Goal: Task Accomplishment & Management: Manage account settings

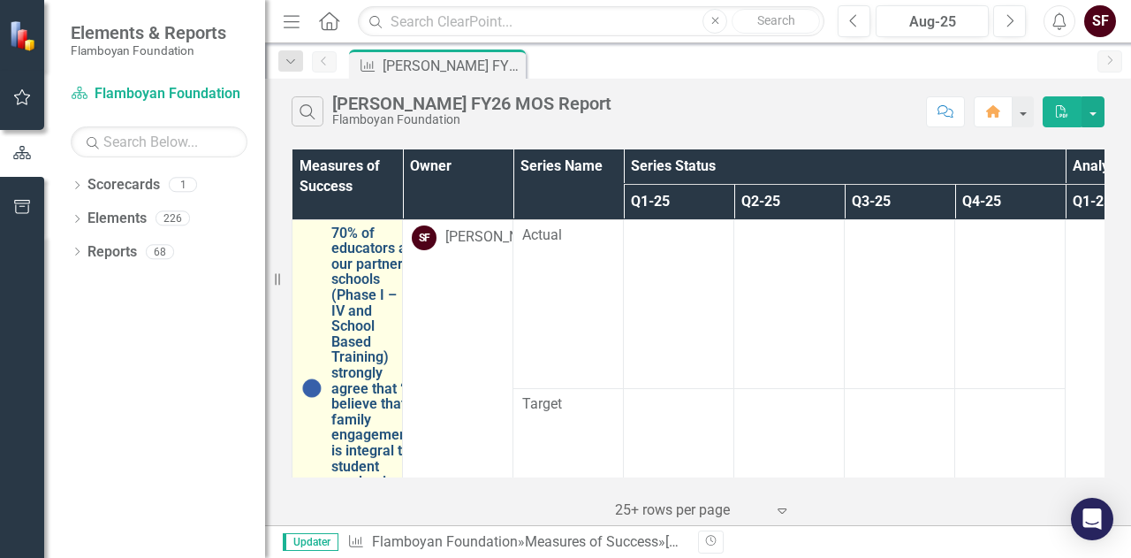
click at [355, 299] on link "70% of educators at our partner schools (Phase I – IV and School Based Training…" at bounding box center [371, 388] width 80 height 326
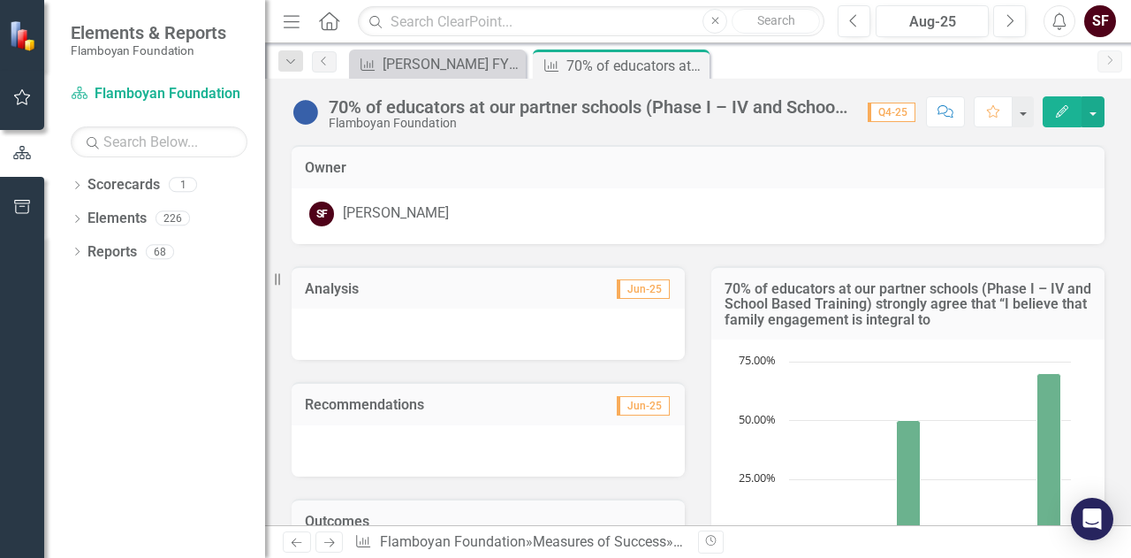
click at [1066, 110] on icon "Edit" at bounding box center [1062, 111] width 16 height 12
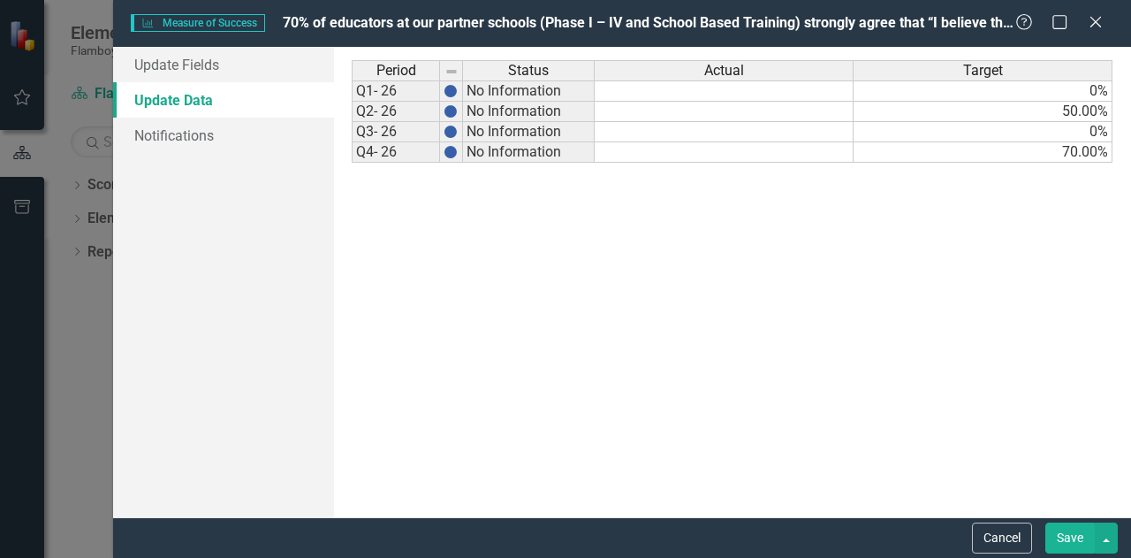
click at [1089, 87] on td "0%" at bounding box center [982, 90] width 259 height 21
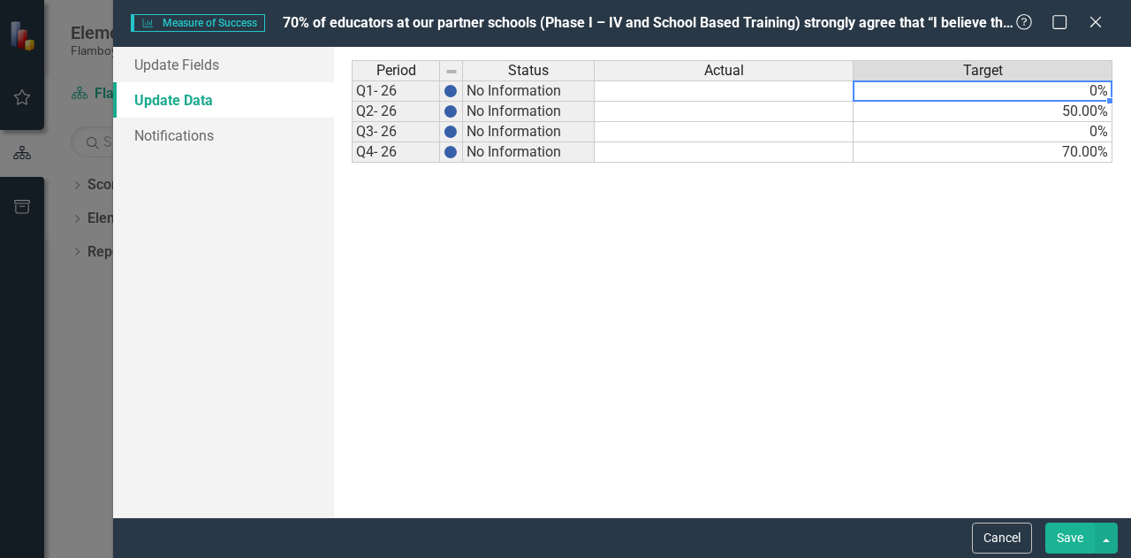
click at [707, 91] on td at bounding box center [724, 90] width 259 height 21
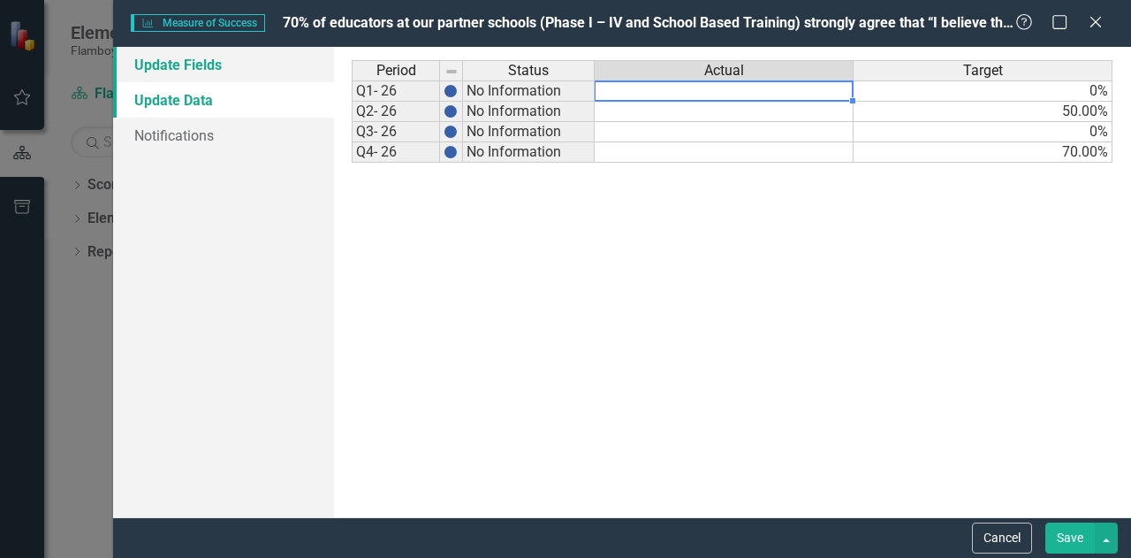
click at [212, 63] on link "Update Fields" at bounding box center [223, 64] width 221 height 35
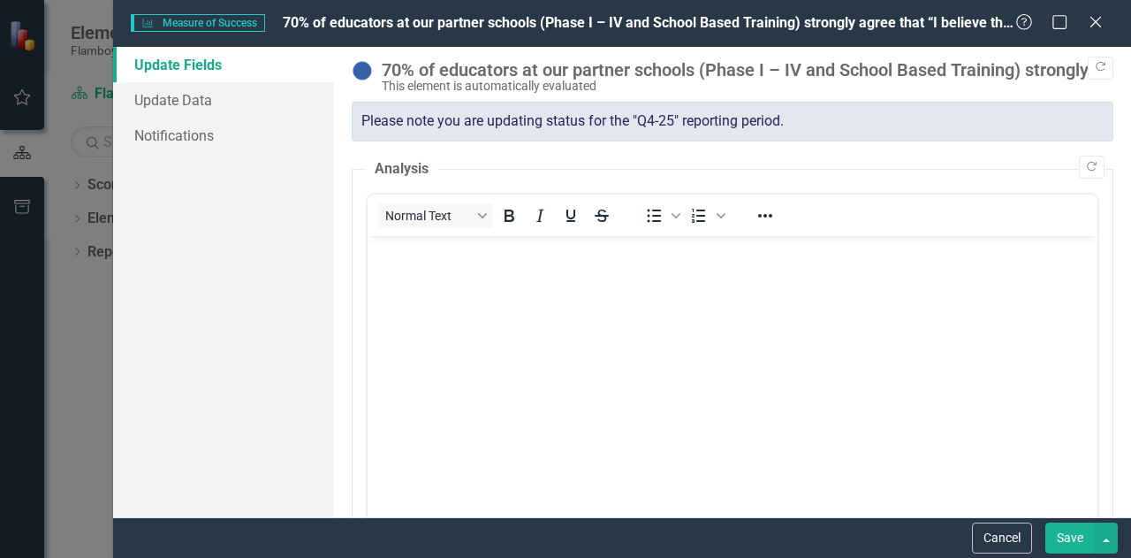
click at [485, 119] on div "Please note you are updating status for the "Q4-25" reporting period." at bounding box center [733, 122] width 762 height 40
click at [1103, 21] on icon "Close" at bounding box center [1095, 21] width 22 height 17
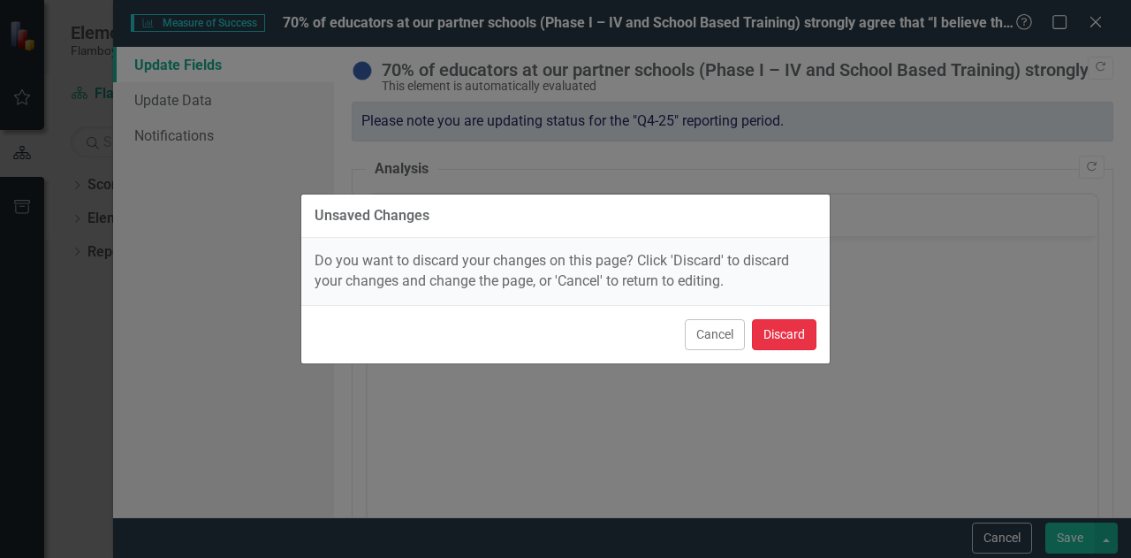
click at [774, 340] on button "Discard" at bounding box center [784, 334] width 64 height 31
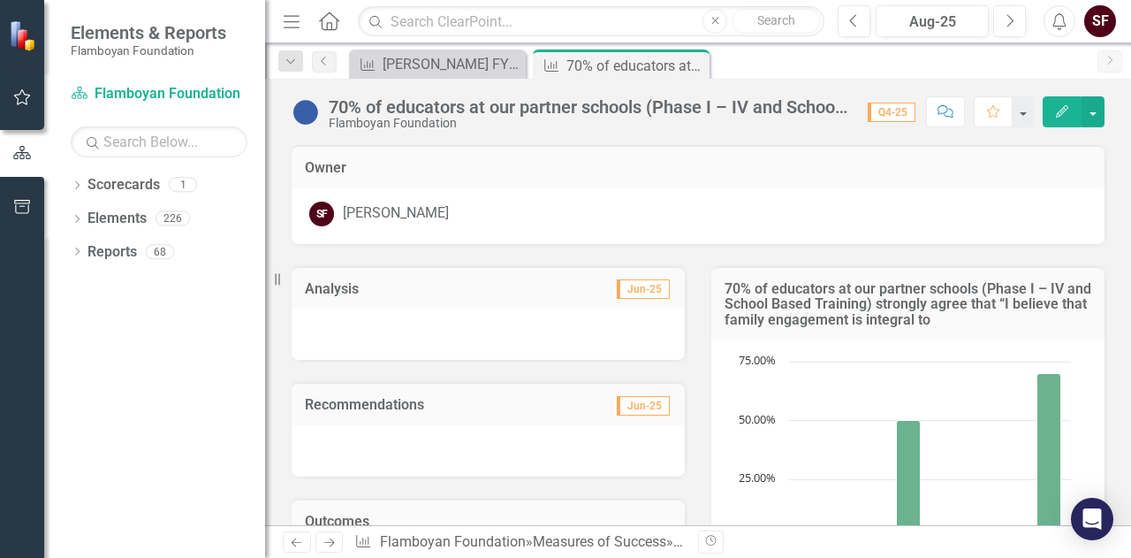
click at [885, 110] on span "Q4-25" at bounding box center [892, 111] width 48 height 19
click at [998, 24] on button "Next" at bounding box center [1009, 21] width 33 height 32
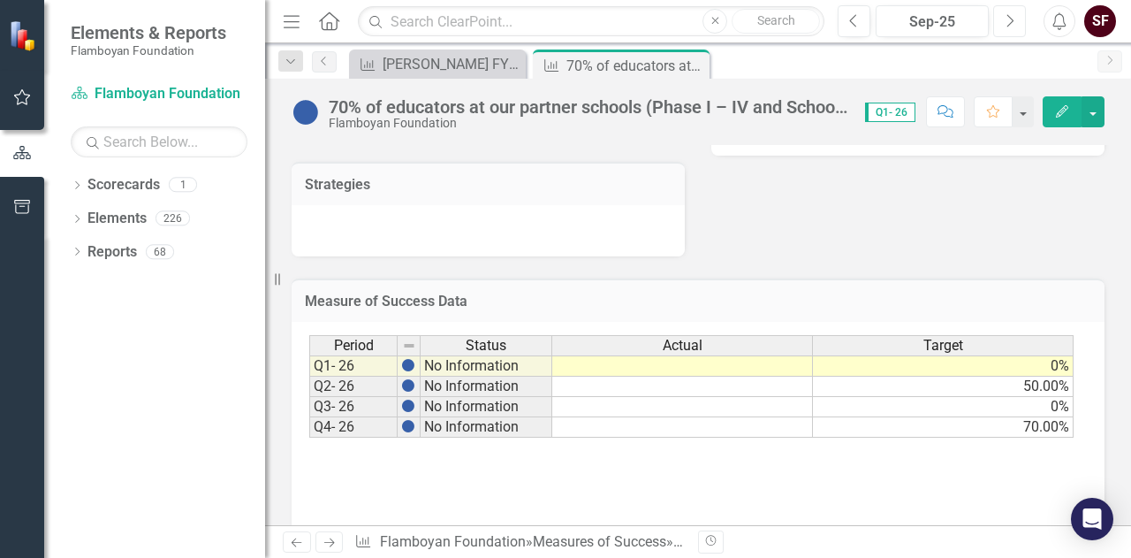
scroll to position [507, 0]
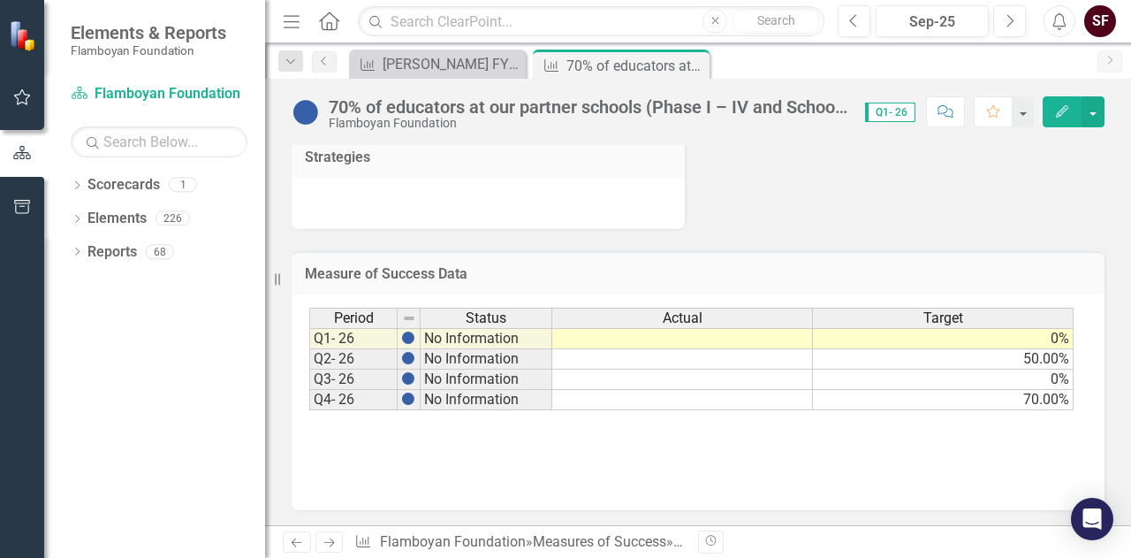
click at [687, 336] on td at bounding box center [682, 338] width 261 height 21
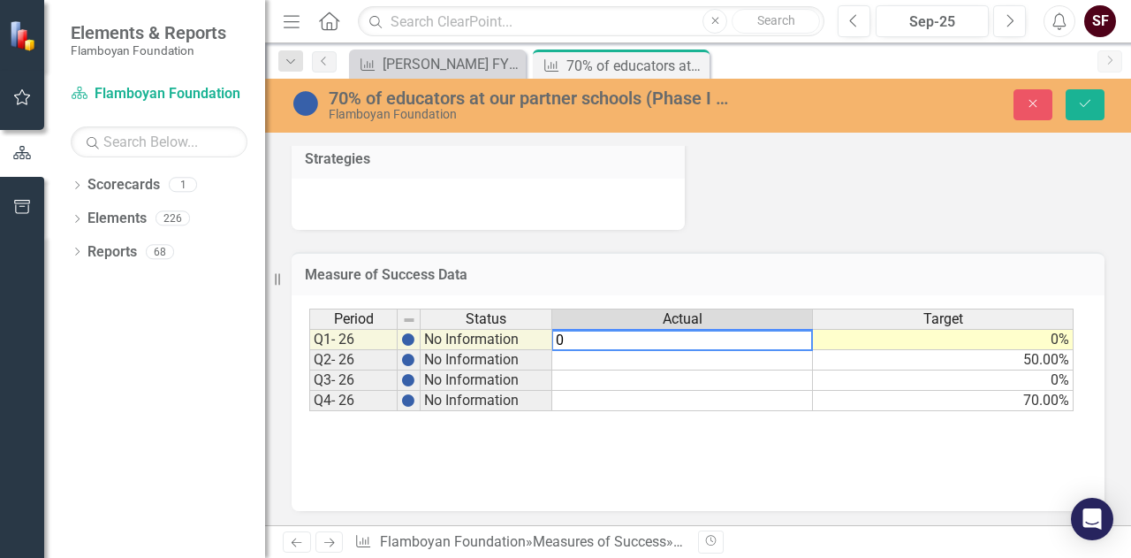
type textarea "0"
click at [1096, 85] on div "70% of educators at our partner schools (Phase I – IV and School Based Training…" at bounding box center [698, 106] width 866 height 54
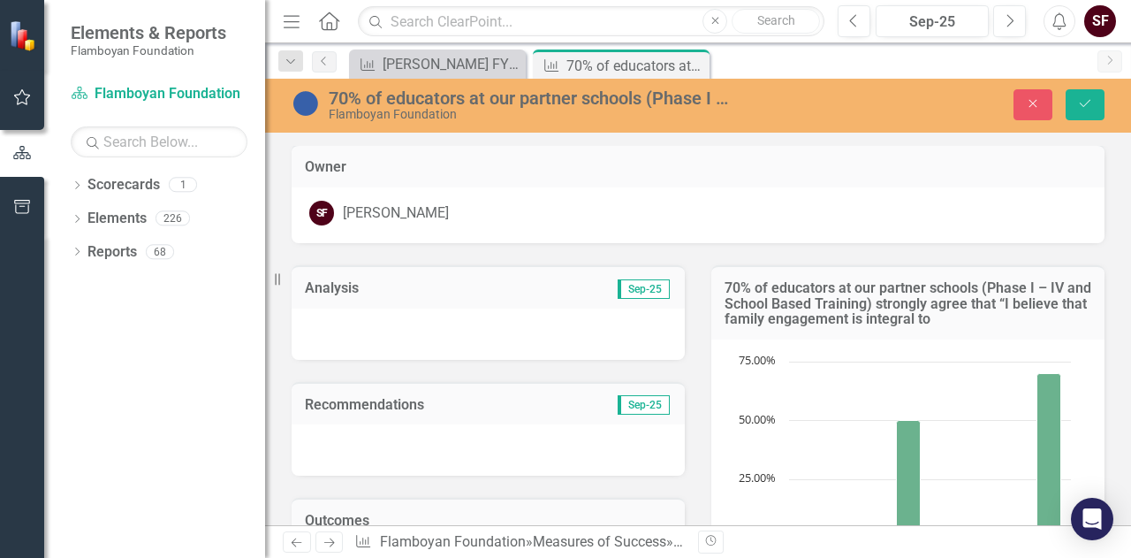
scroll to position [0, 0]
click at [470, 321] on div at bounding box center [488, 335] width 393 height 51
click at [1083, 108] on icon "Save" at bounding box center [1085, 103] width 16 height 12
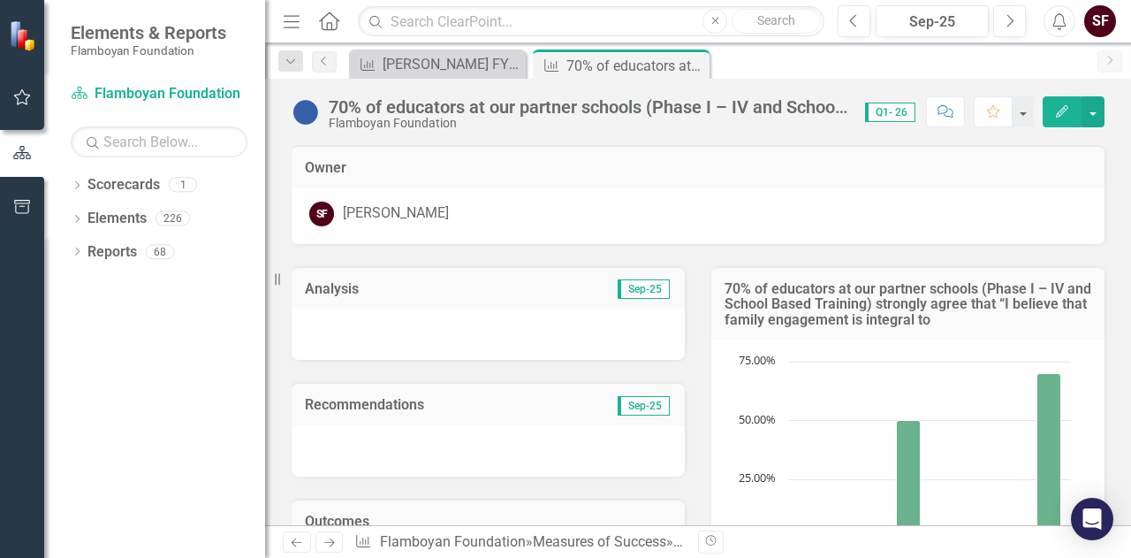
click at [1051, 108] on button "Edit" at bounding box center [1062, 111] width 39 height 31
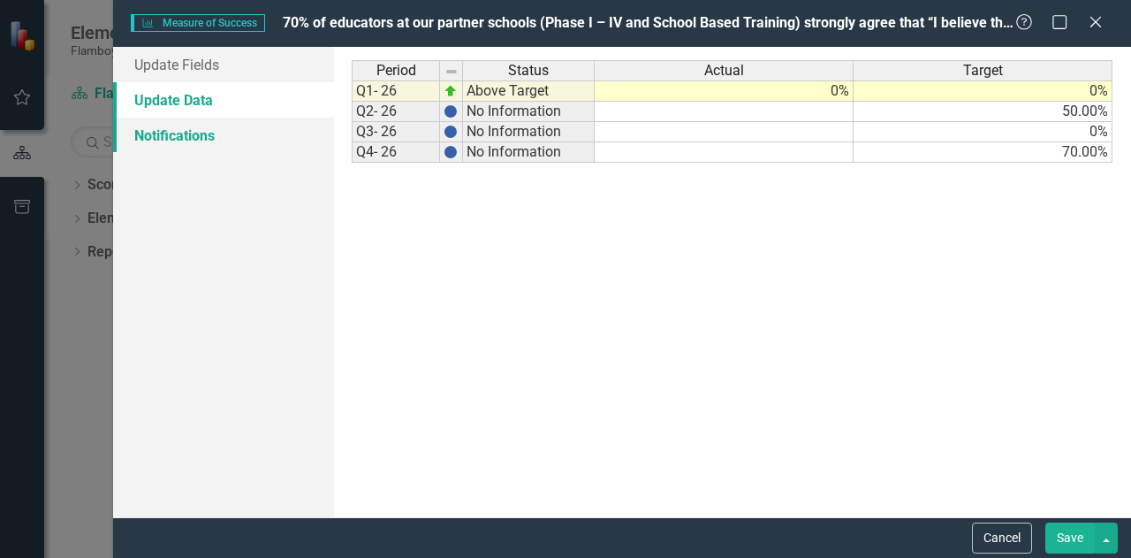
click at [188, 131] on link "Notifications" at bounding box center [223, 135] width 221 height 35
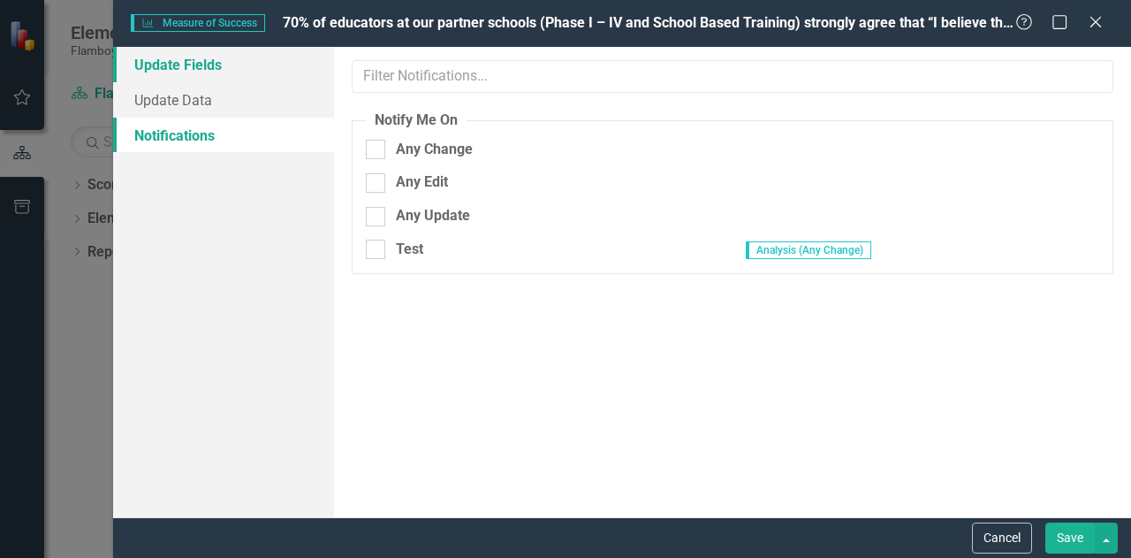
click at [201, 60] on link "Update Fields" at bounding box center [223, 64] width 221 height 35
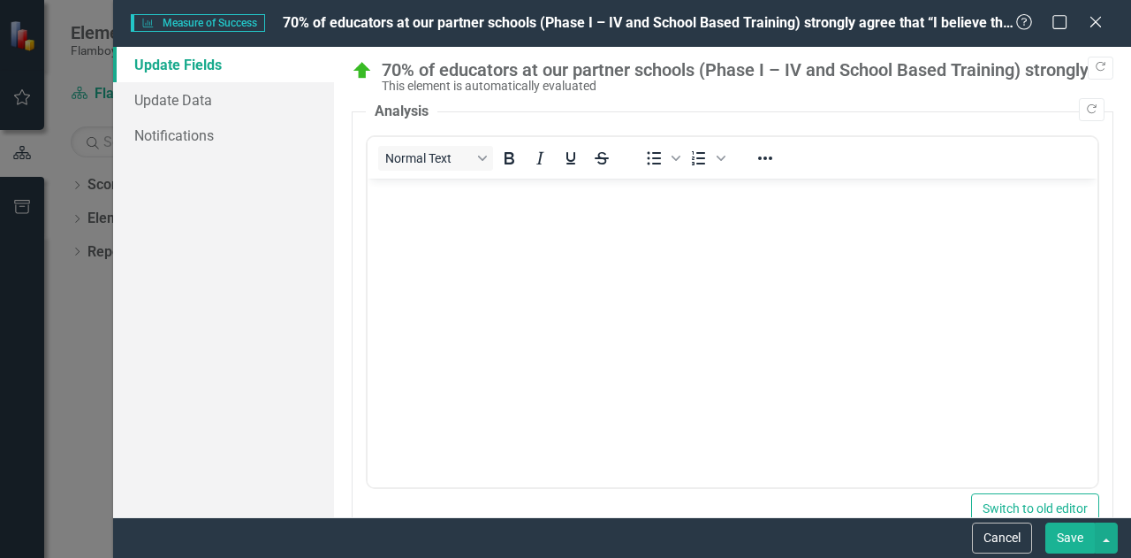
click at [531, 249] on body "Rich Text Area. Press ALT-0 for help." at bounding box center [733, 310] width 730 height 265
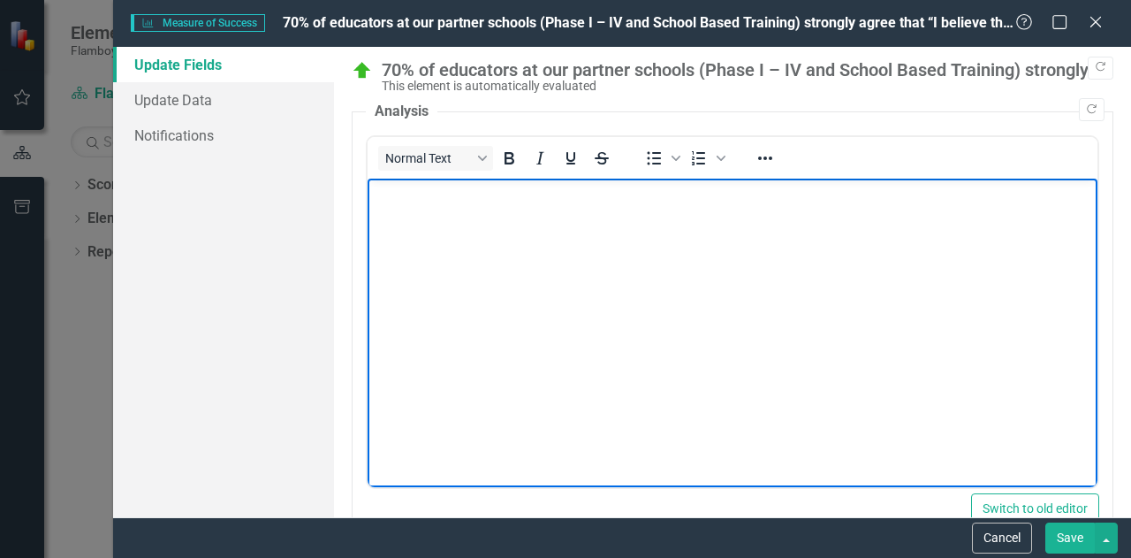
click at [869, 24] on span "70% of educators at our partner schools (Phase I – IV and School Based Training…" at bounding box center [915, 22] width 1265 height 17
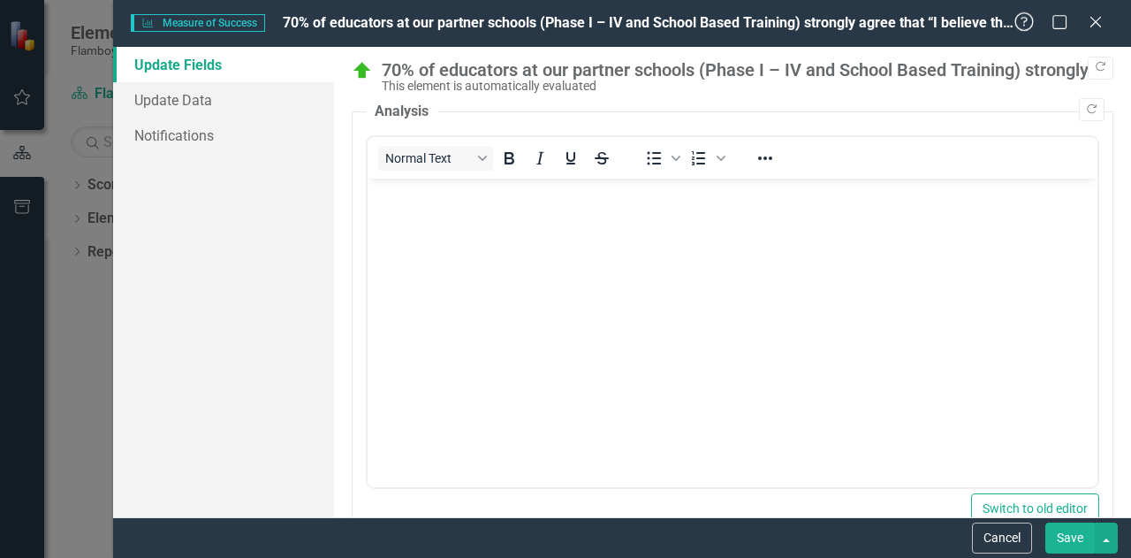
click at [1020, 23] on icon "Help" at bounding box center [1024, 21] width 22 height 17
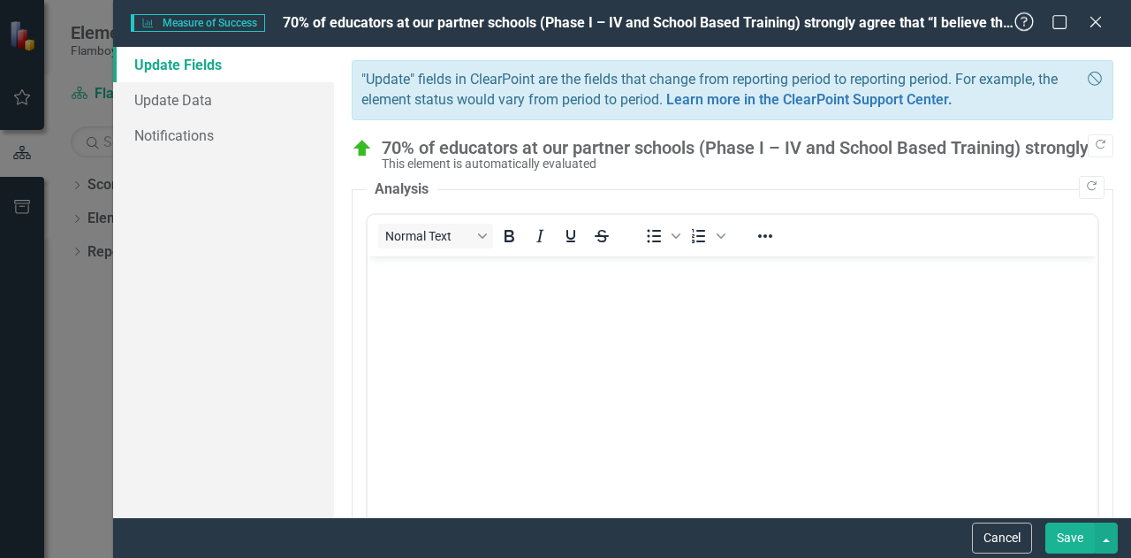
click at [1020, 23] on icon "Help" at bounding box center [1024, 21] width 22 height 17
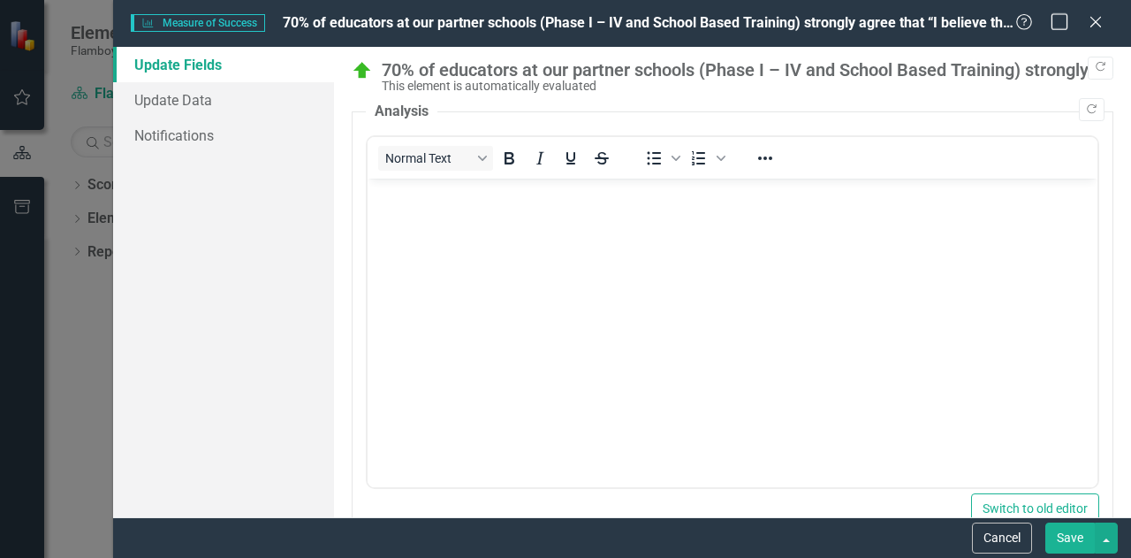
click at [1060, 20] on icon "Maximize" at bounding box center [1060, 21] width 22 height 17
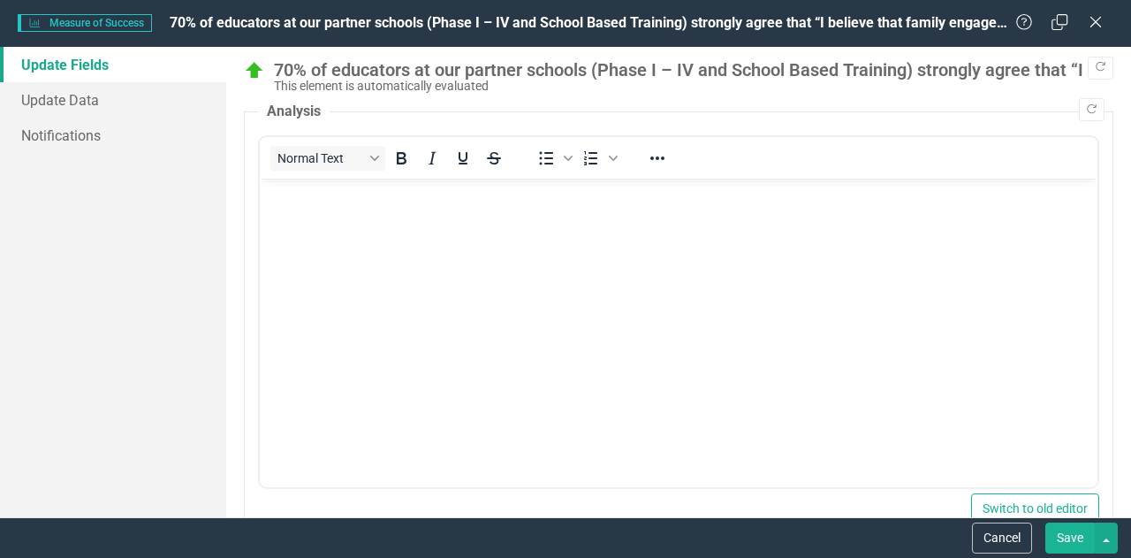
click at [874, 72] on div "70% of educators at our partner schools (Phase I – IV and School Based Training…" at bounding box center [689, 69] width 831 height 19
click at [376, 19] on span "70% of educators at our partner schools (Phase I – IV and School Based Training…" at bounding box center [802, 22] width 1265 height 17
click at [1098, 23] on icon "Close" at bounding box center [1095, 21] width 22 height 17
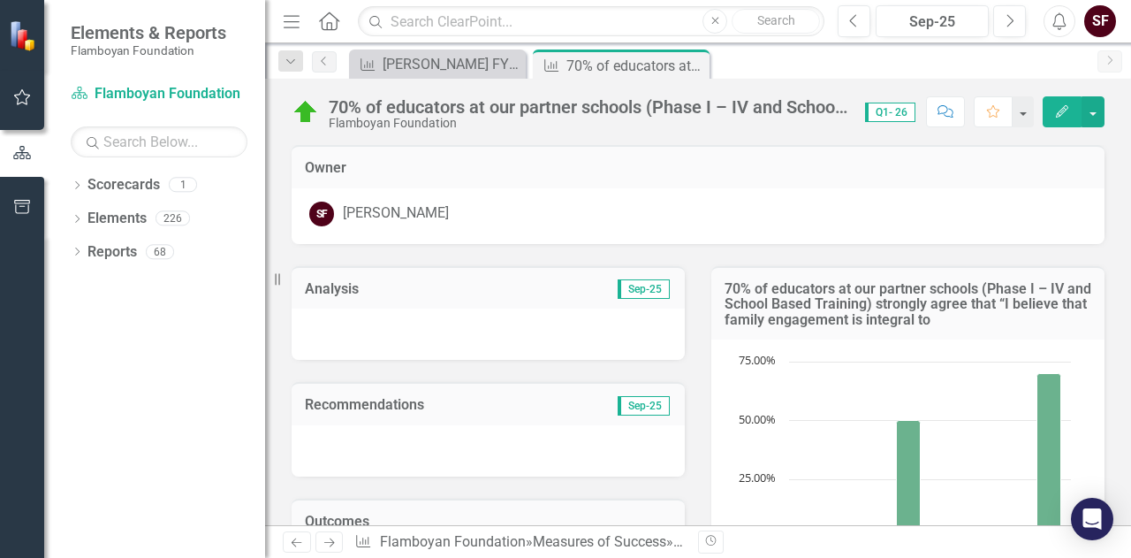
click at [1070, 110] on icon "Edit" at bounding box center [1062, 111] width 16 height 12
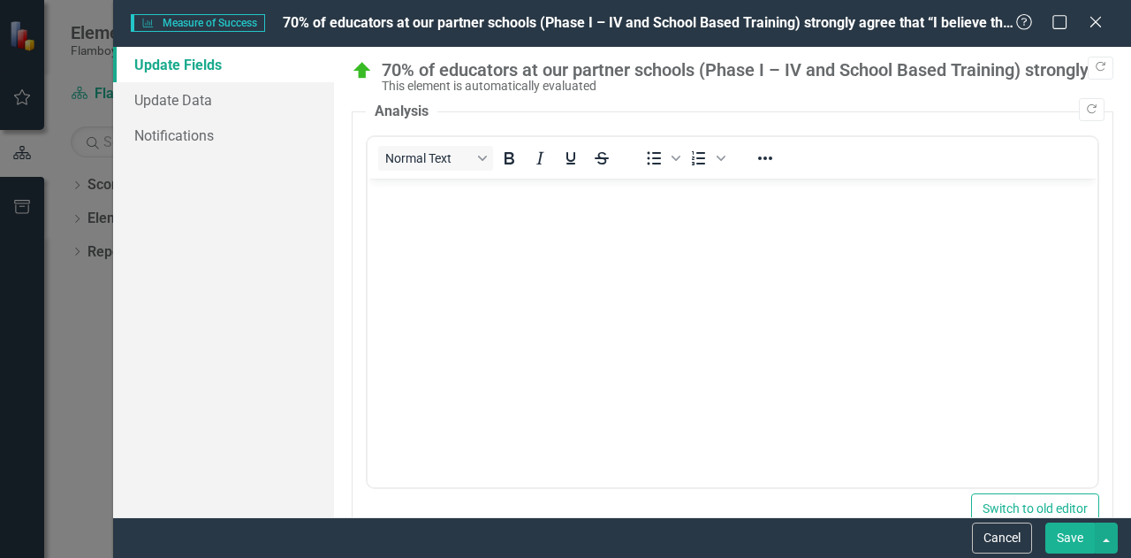
click at [571, 224] on body "Rich Text Area. Press ALT-0 for help." at bounding box center [733, 310] width 730 height 265
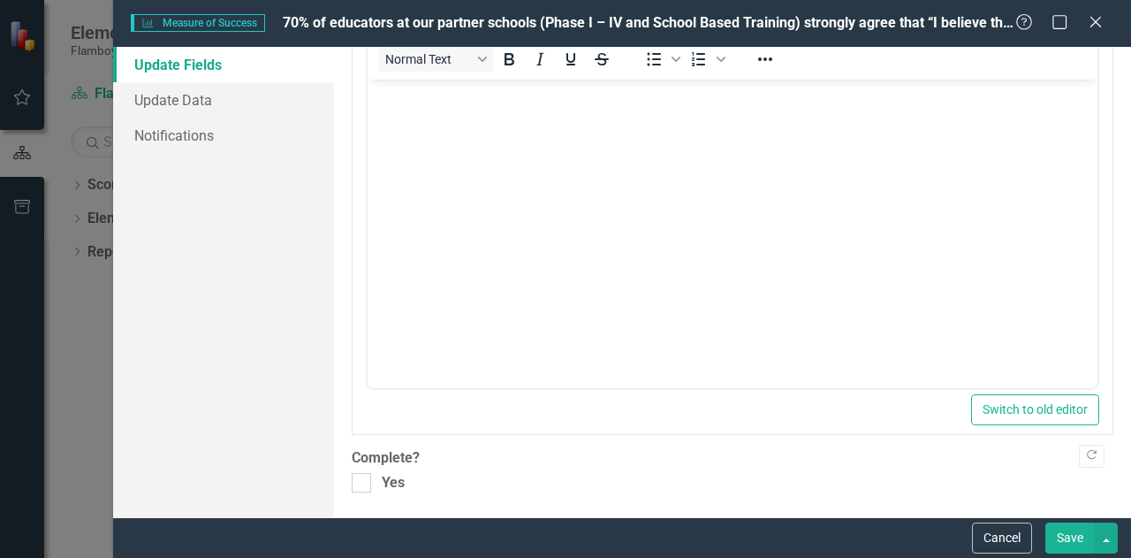
scroll to position [456, 0]
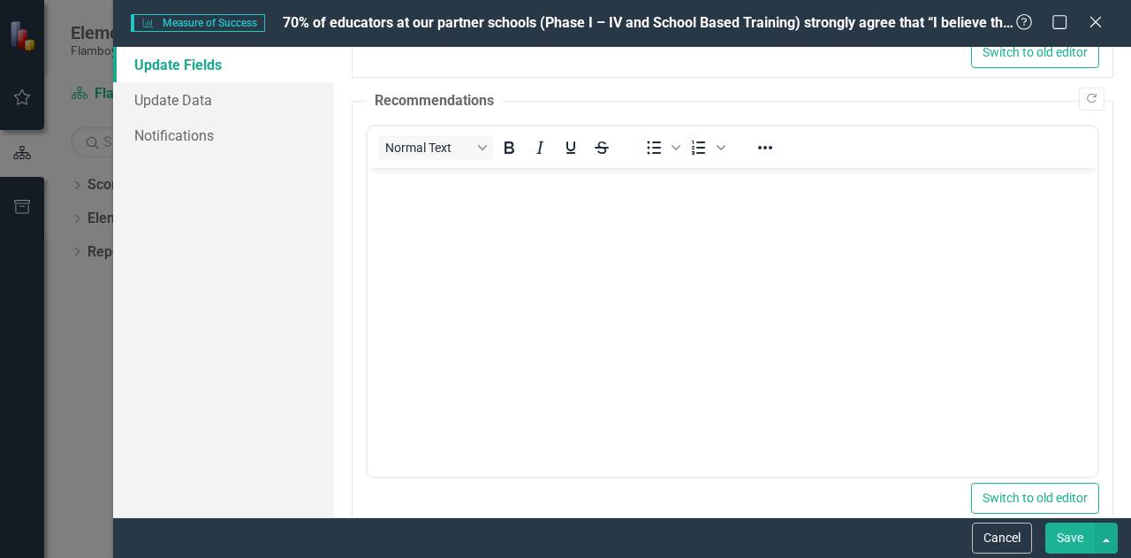
click at [845, 289] on body "Rich Text Area. Press ALT-0 for help." at bounding box center [733, 299] width 730 height 265
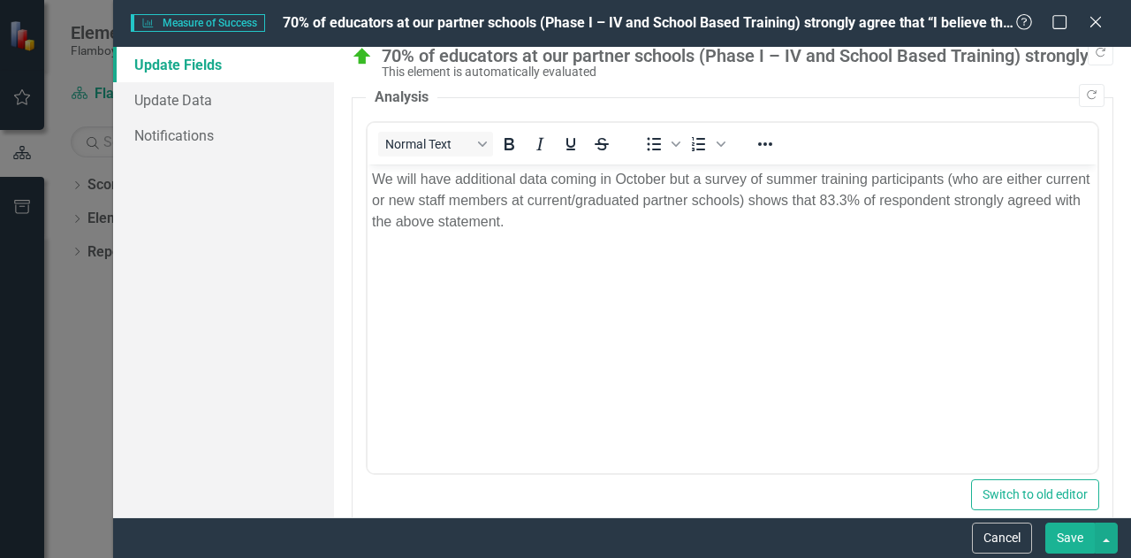
scroll to position [0, 0]
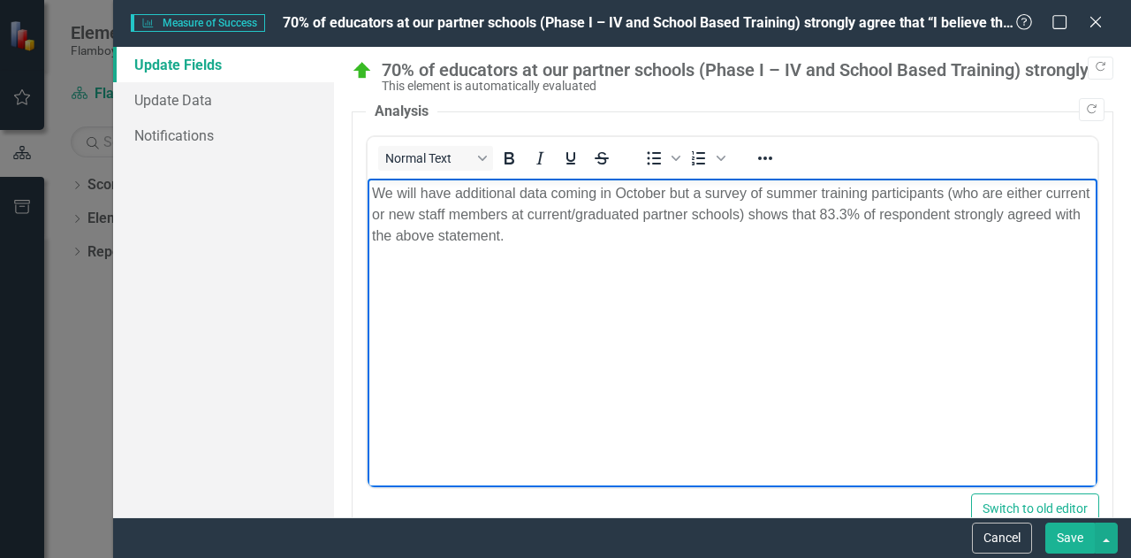
click at [678, 233] on p "We will have additional data coming in October but a survey of summer training …" at bounding box center [732, 215] width 721 height 64
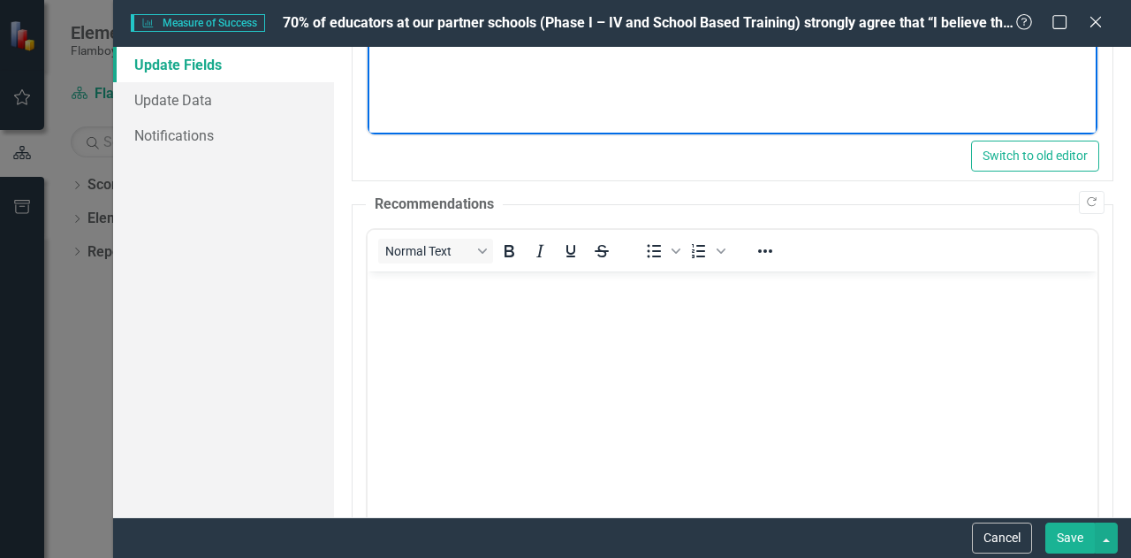
scroll to position [456, 0]
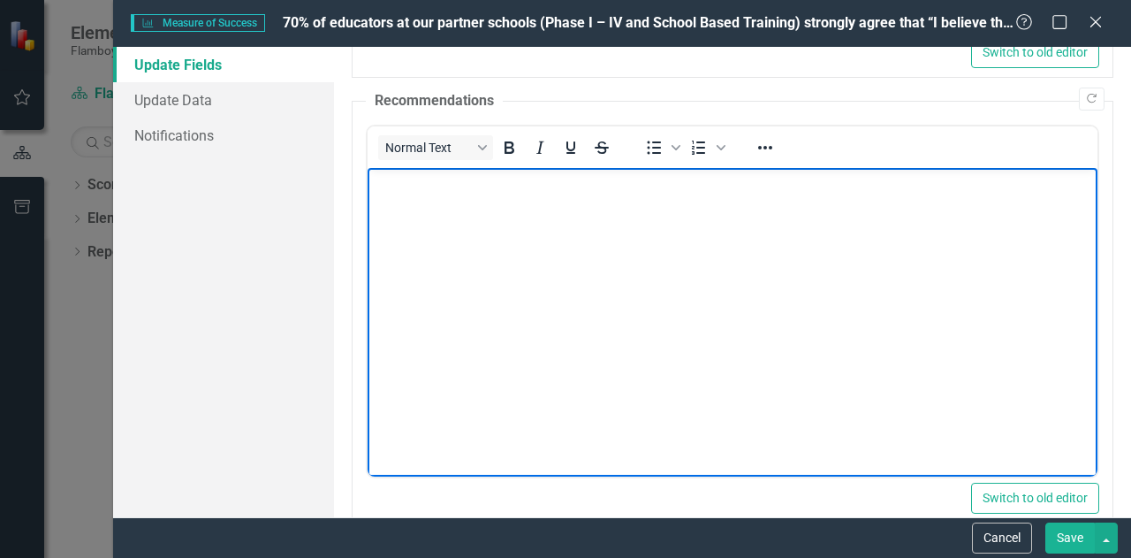
click at [738, 247] on body "Rich Text Area. Press ALT-0 for help." at bounding box center [733, 299] width 730 height 265
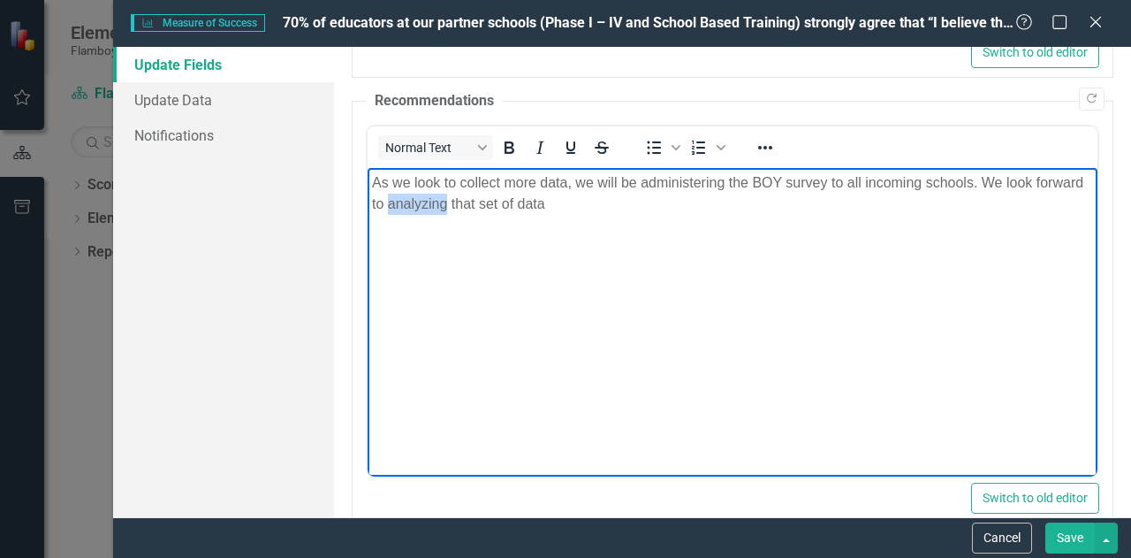
drag, startPoint x: 485, startPoint y: 204, endPoint x: 455, endPoint y: 302, distance: 102.6
click at [455, 302] on body "As we look to collect more data, we will be administering the BOY survey to all…" at bounding box center [733, 299] width 730 height 265
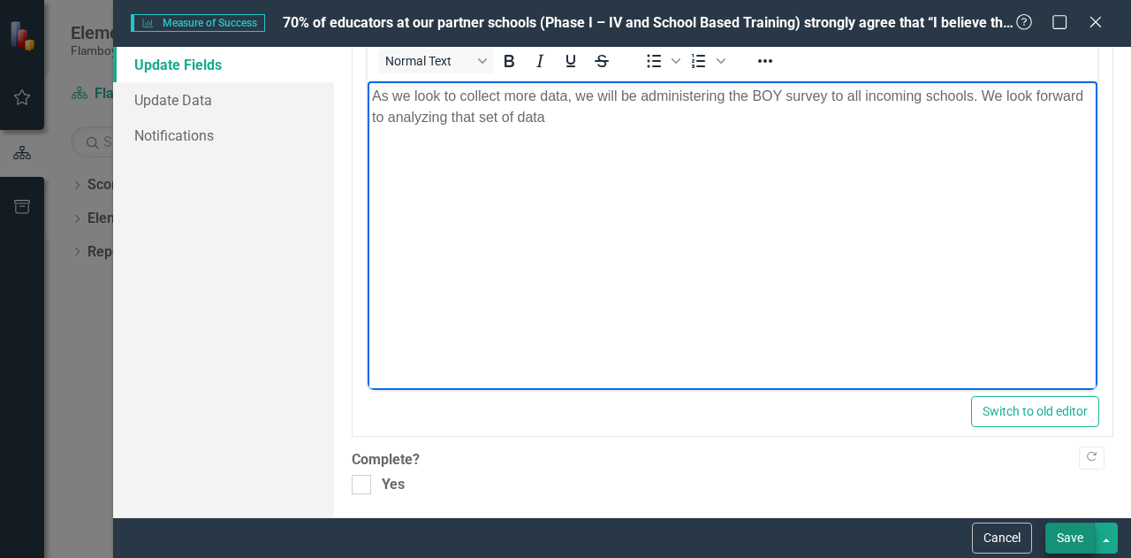
scroll to position [544, 0]
click at [1066, 533] on button "Save" at bounding box center [1069, 537] width 49 height 31
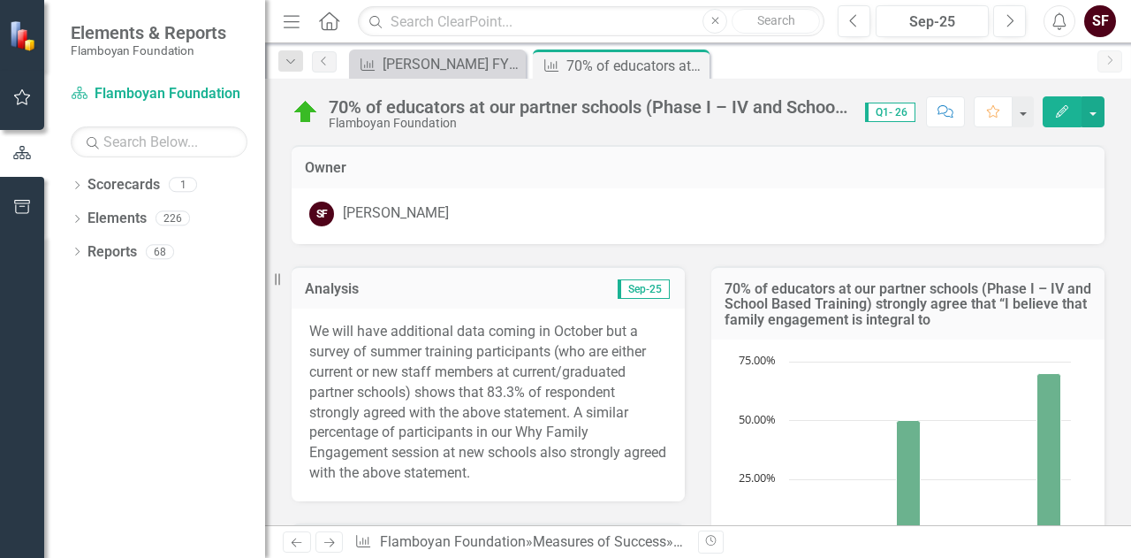
click at [1055, 102] on button "Edit" at bounding box center [1062, 111] width 39 height 31
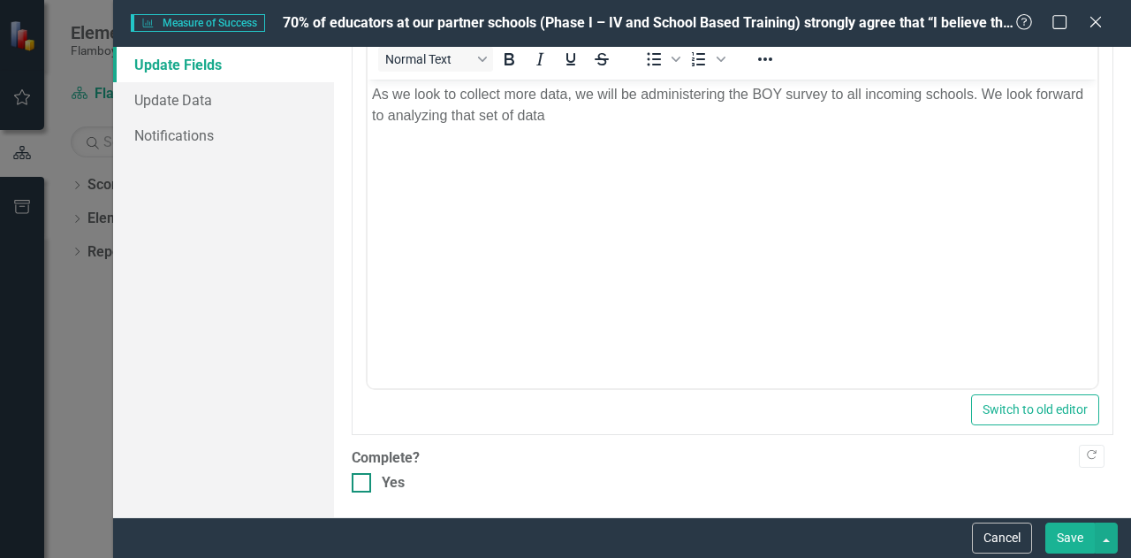
click at [352, 482] on div at bounding box center [361, 482] width 19 height 19
click at [352, 482] on input "Yes" at bounding box center [357, 478] width 11 height 11
checkbox input "true"
click at [1080, 543] on button "Save" at bounding box center [1069, 537] width 49 height 31
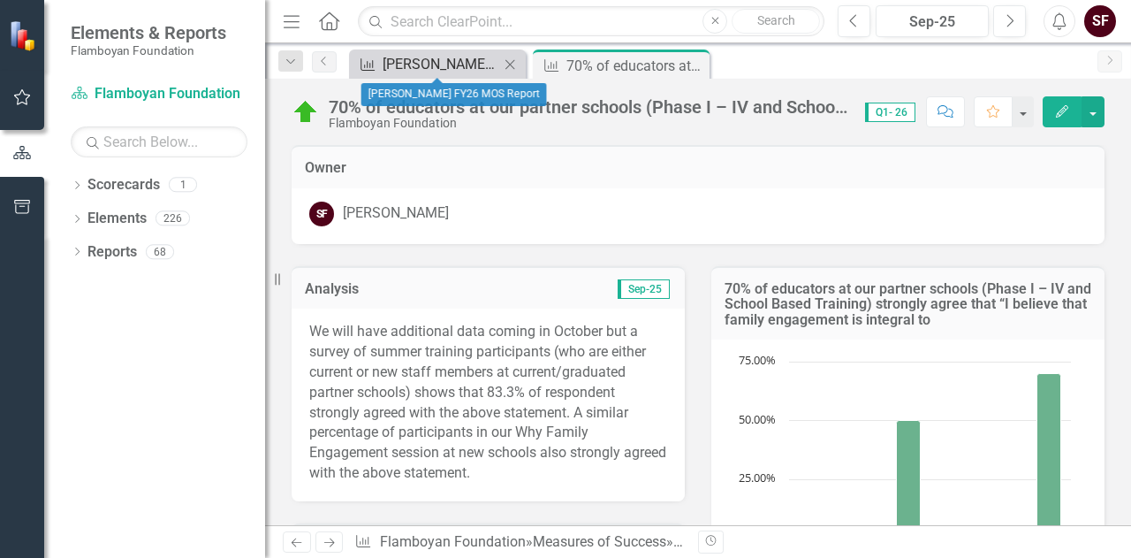
click at [402, 66] on div "[PERSON_NAME] FY26 MOS Report" at bounding box center [441, 64] width 117 height 22
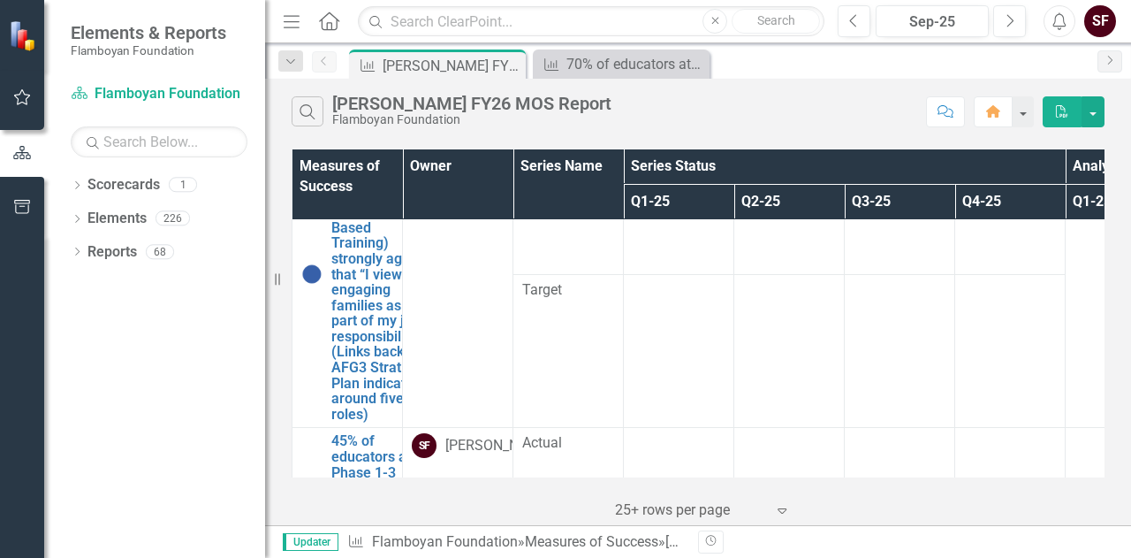
scroll to position [442, 0]
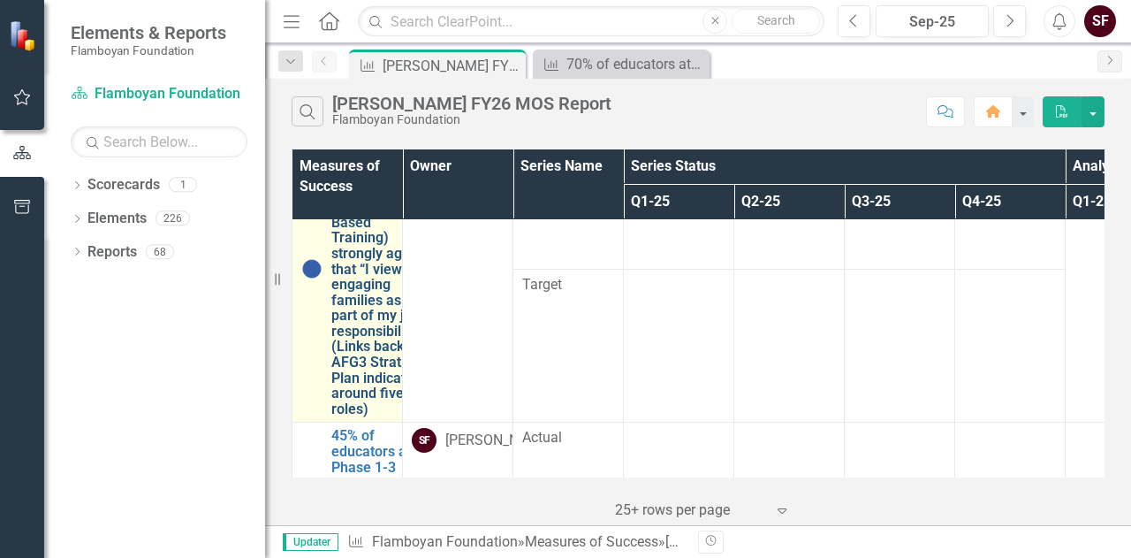
click at [375, 318] on link "60% of educators at our partner schools (Phase I – IV and School Based Training…" at bounding box center [379, 268] width 96 height 295
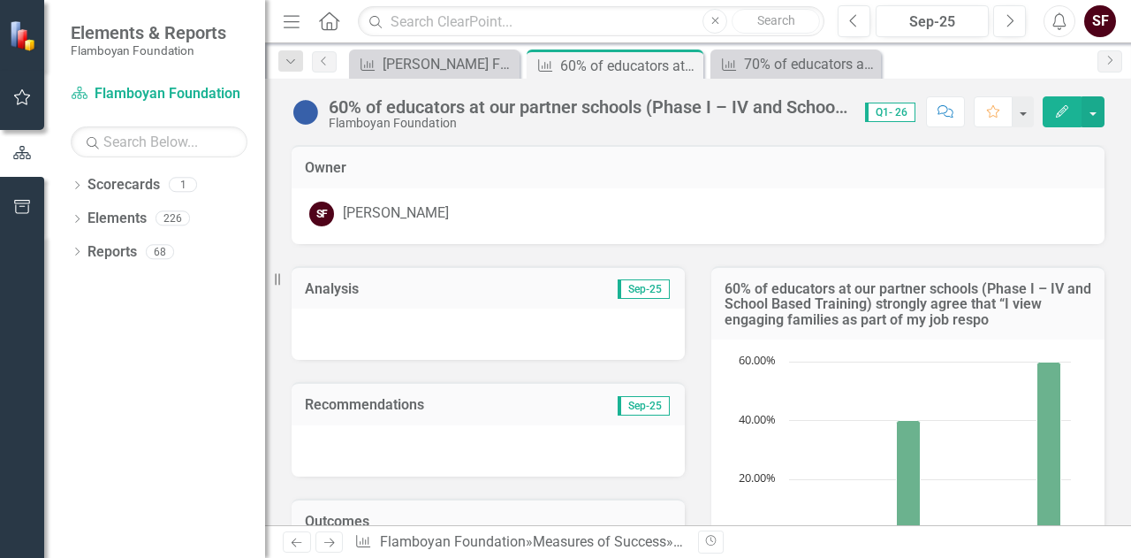
click at [1058, 113] on icon "button" at bounding box center [1062, 111] width 12 height 12
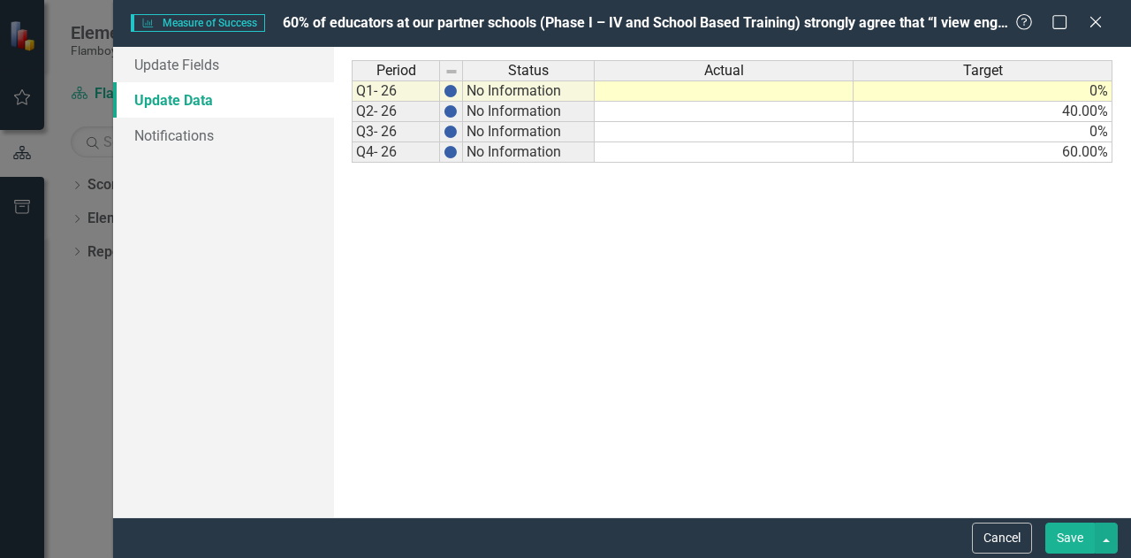
click at [746, 92] on td at bounding box center [724, 90] width 259 height 21
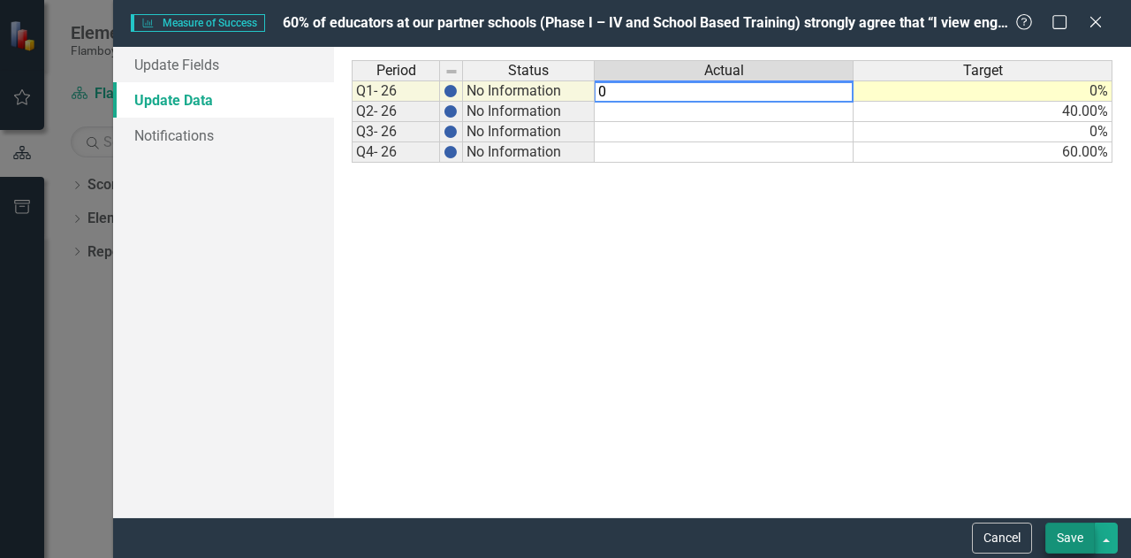
type textarea "0"
click at [1063, 522] on button "Save" at bounding box center [1069, 537] width 49 height 31
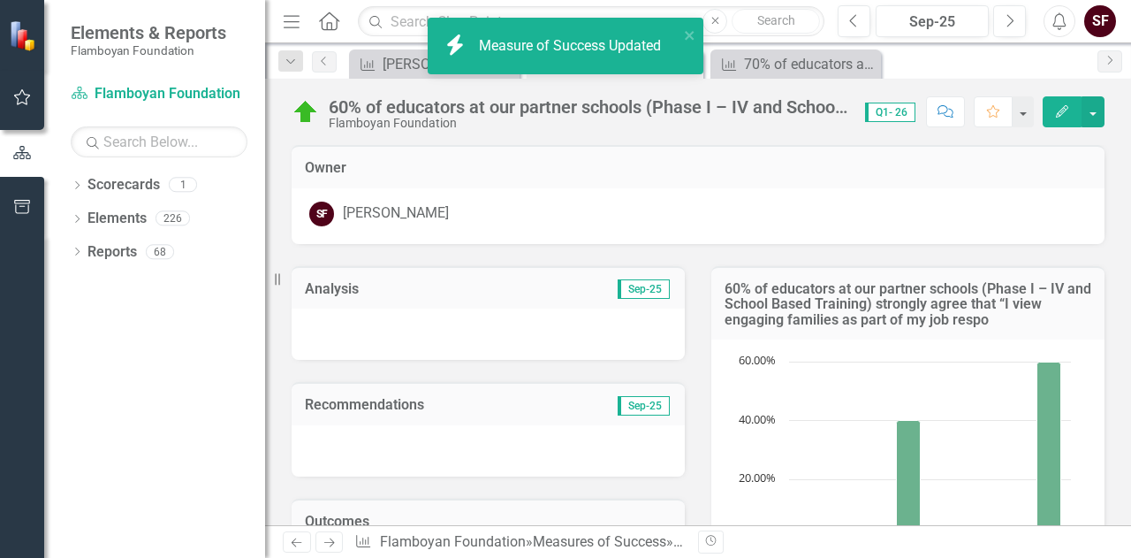
click at [1067, 116] on icon "Edit" at bounding box center [1062, 111] width 16 height 12
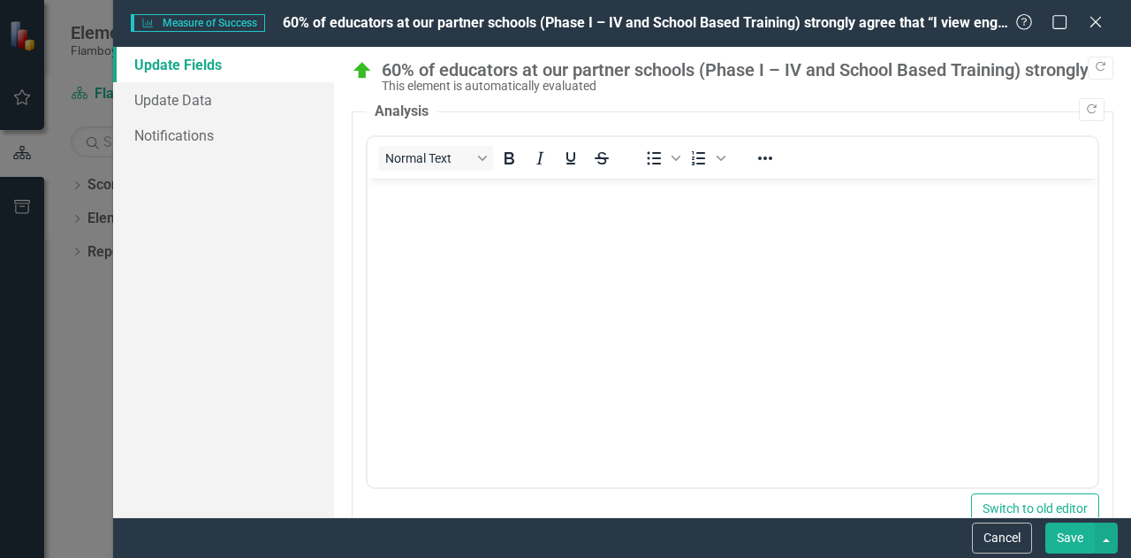
click at [558, 247] on body "Rich Text Area. Press ALT-0 for help." at bounding box center [733, 310] width 730 height 265
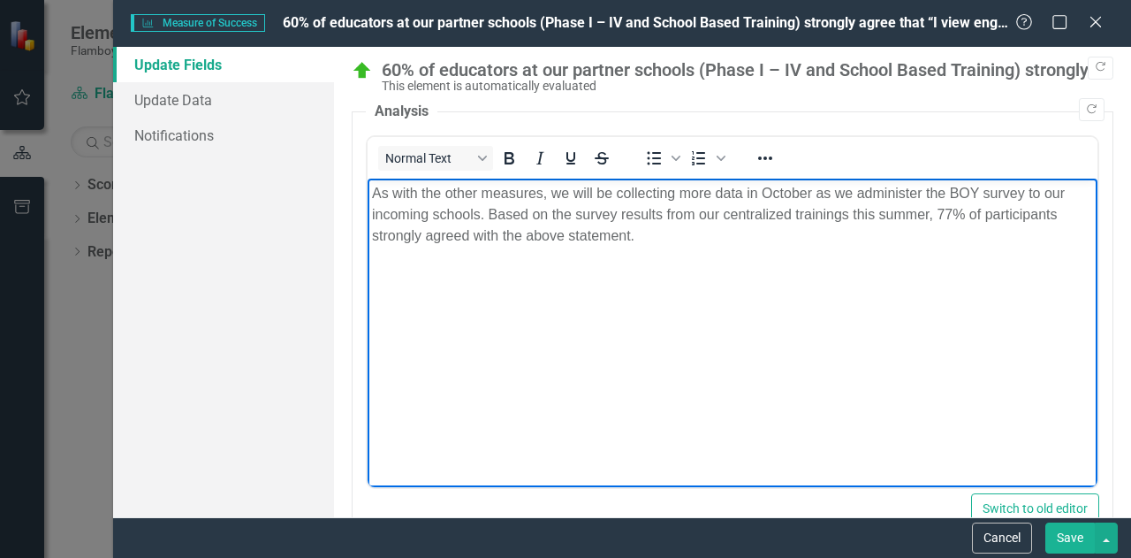
click at [640, 246] on p "As with the other measures, we will be collecting more data in October as we ad…" at bounding box center [732, 215] width 721 height 64
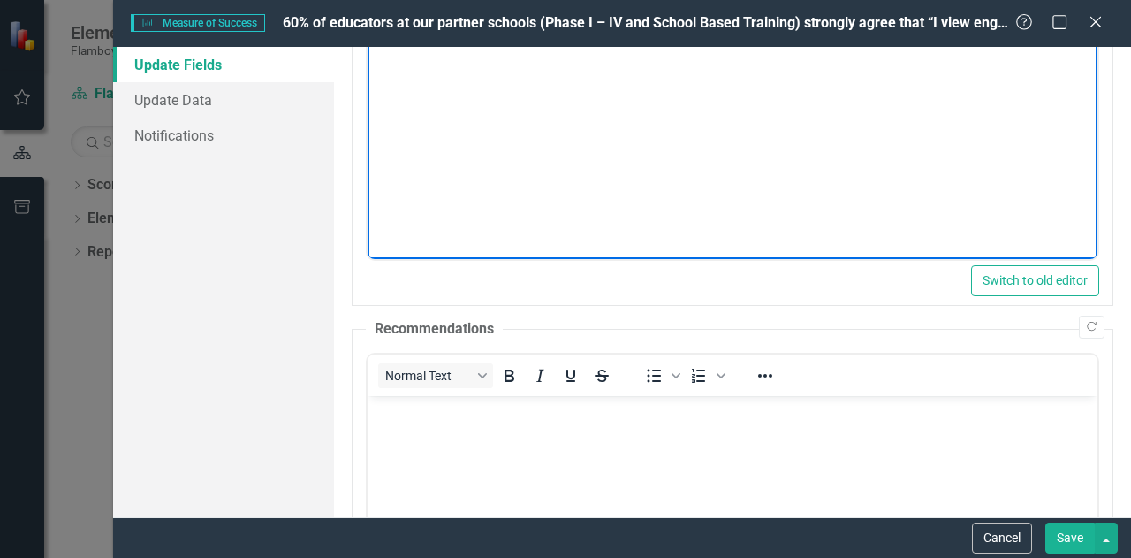
scroll to position [442, 0]
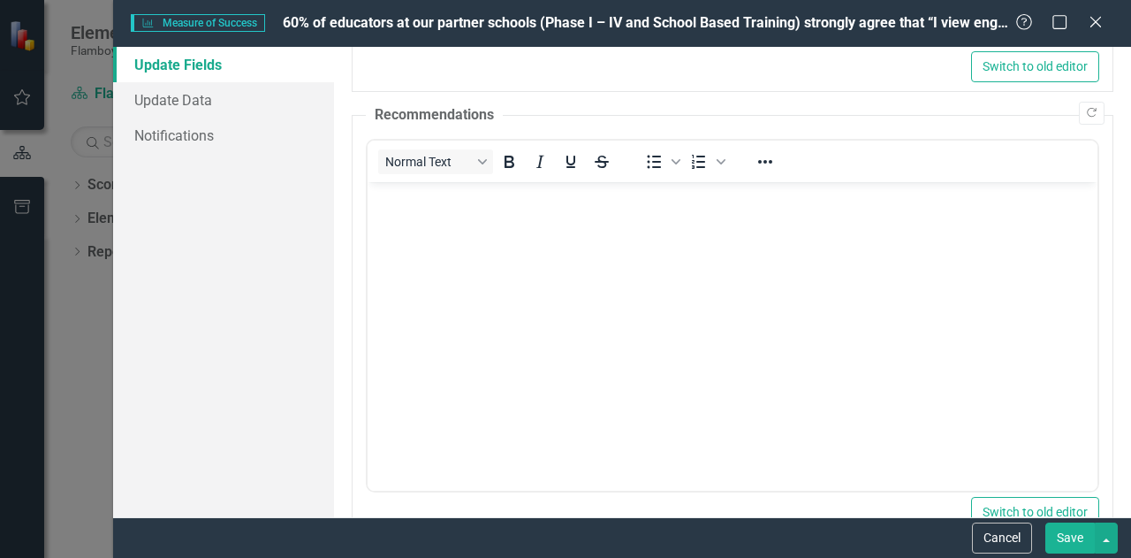
click at [642, 287] on body "Rich Text Area. Press ALT-0 for help." at bounding box center [733, 313] width 730 height 265
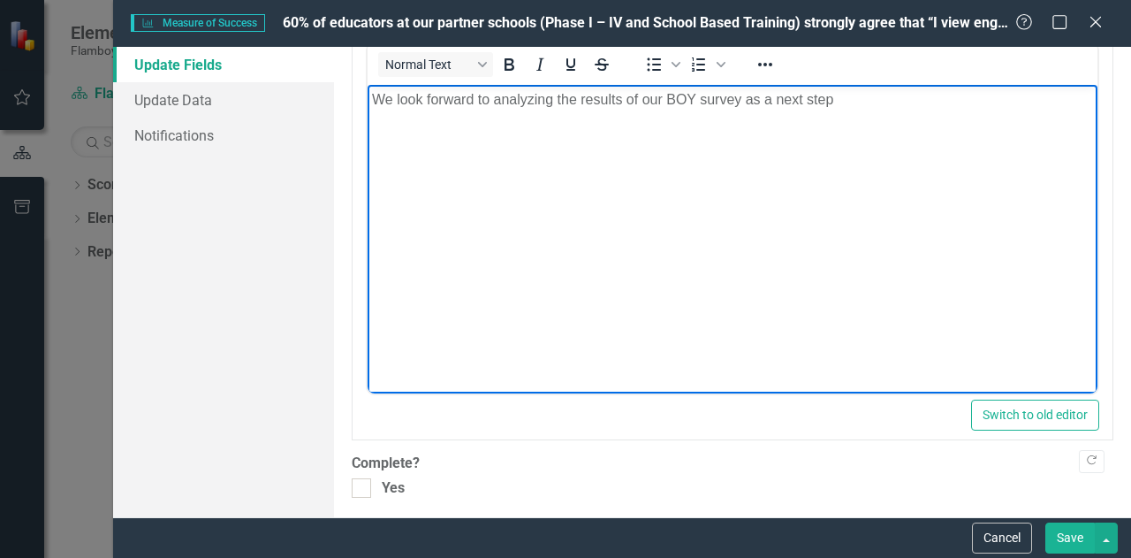
scroll to position [544, 0]
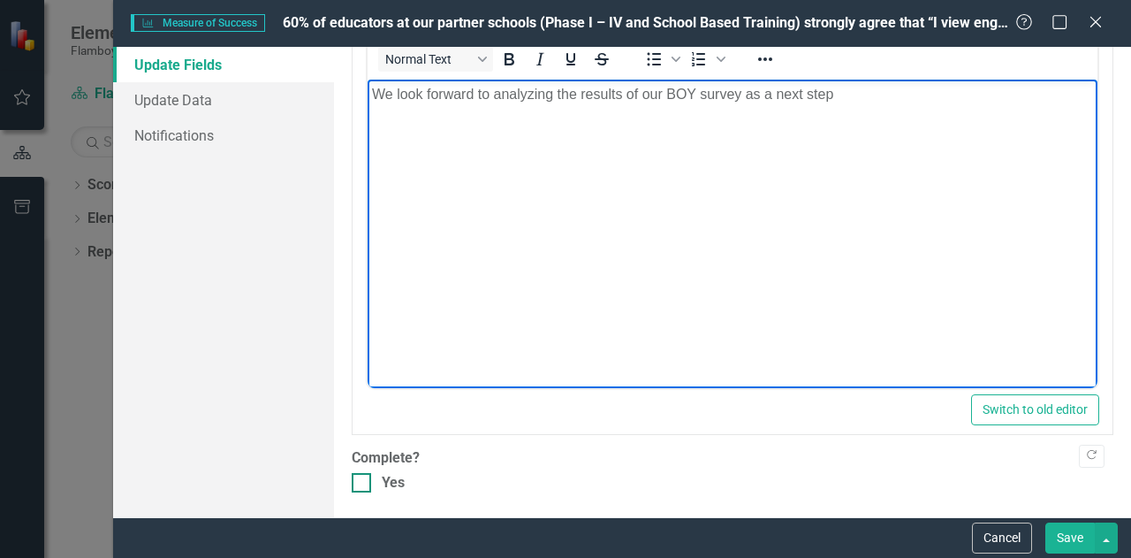
click at [372, 474] on div "Yes" at bounding box center [733, 483] width 762 height 20
click at [363, 474] on input "Yes" at bounding box center [357, 478] width 11 height 11
checkbox input "true"
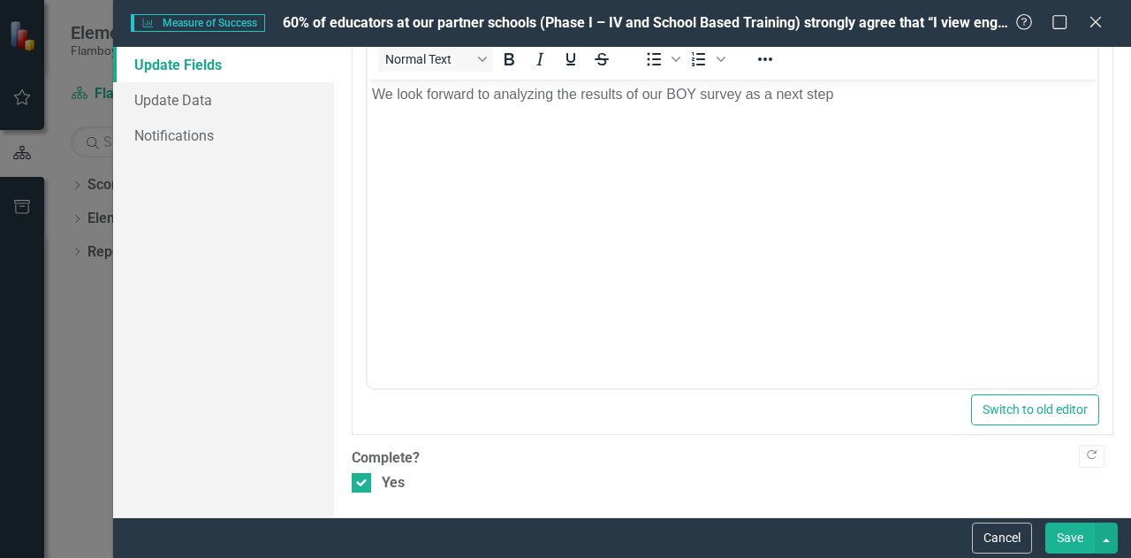
click at [1072, 546] on button "Save" at bounding box center [1069, 537] width 49 height 31
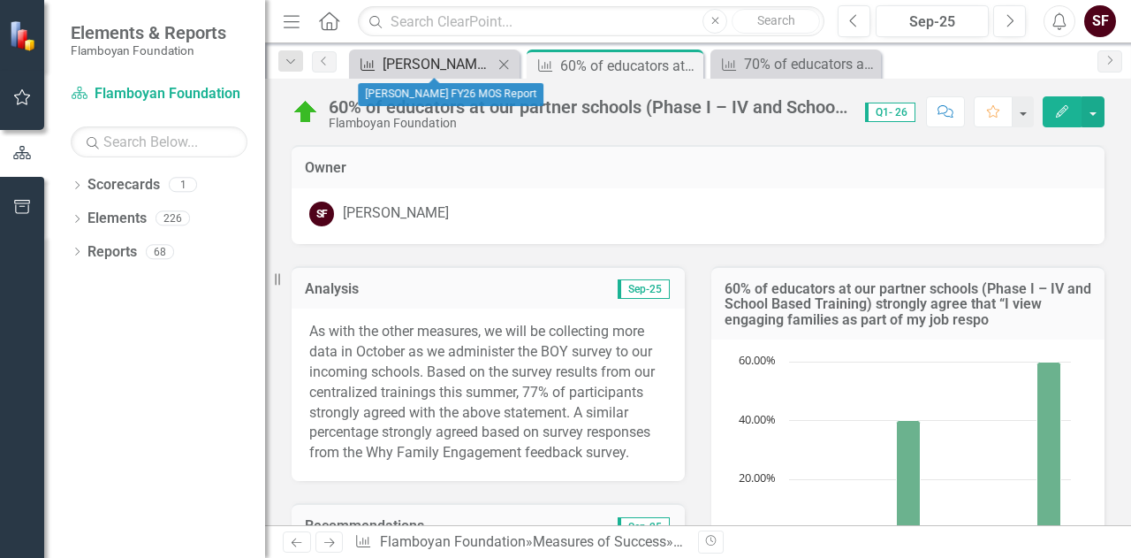
click at [406, 66] on div "[PERSON_NAME] FY26 MOS Report" at bounding box center [438, 64] width 110 height 22
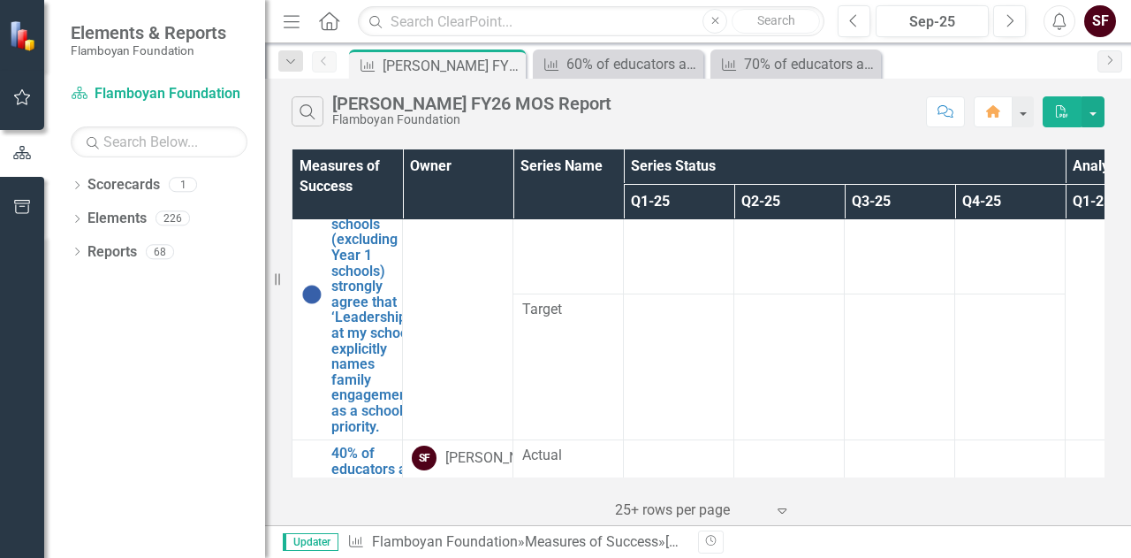
scroll to position [707, 0]
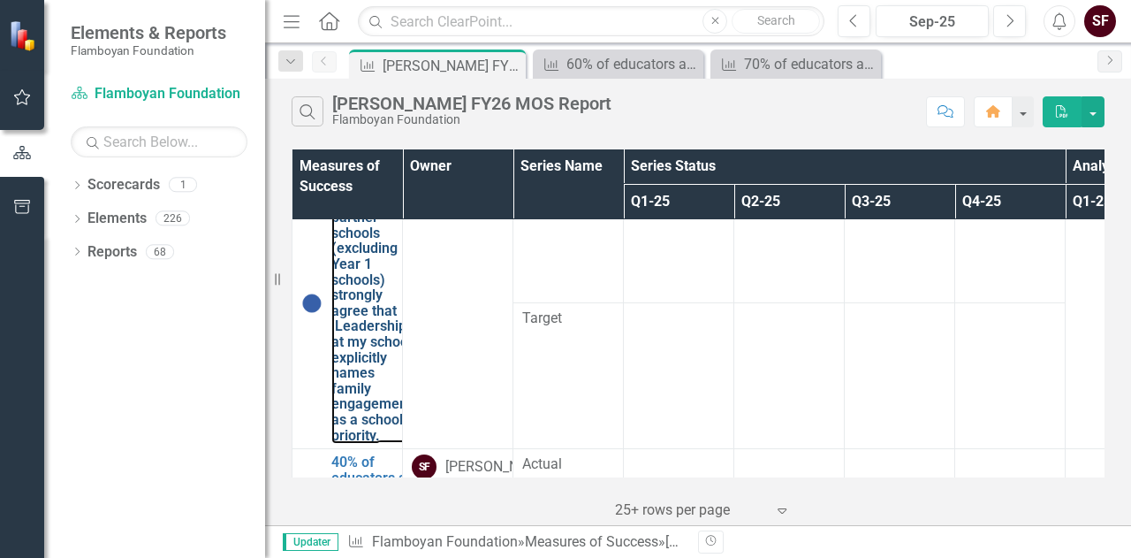
click at [351, 307] on link "45% of educators at Phase 1-3 partner schools (excluding Year 1 schools) strong…" at bounding box center [371, 303] width 80 height 280
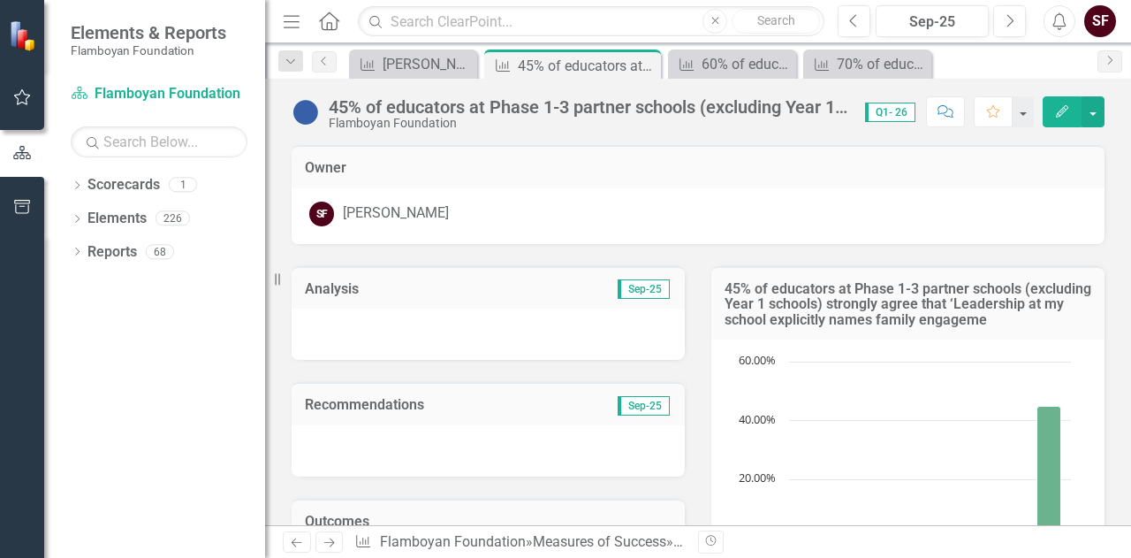
click at [1058, 109] on icon "Edit" at bounding box center [1062, 111] width 16 height 12
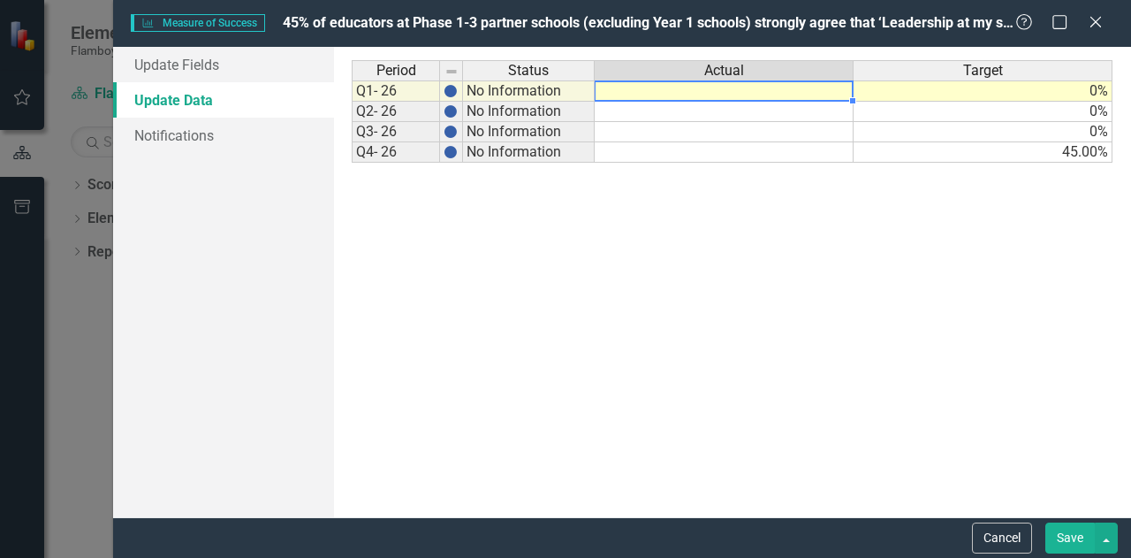
click at [726, 84] on td at bounding box center [724, 90] width 259 height 21
type textarea "0"
click at [233, 67] on link "Update Fields" at bounding box center [223, 64] width 221 height 35
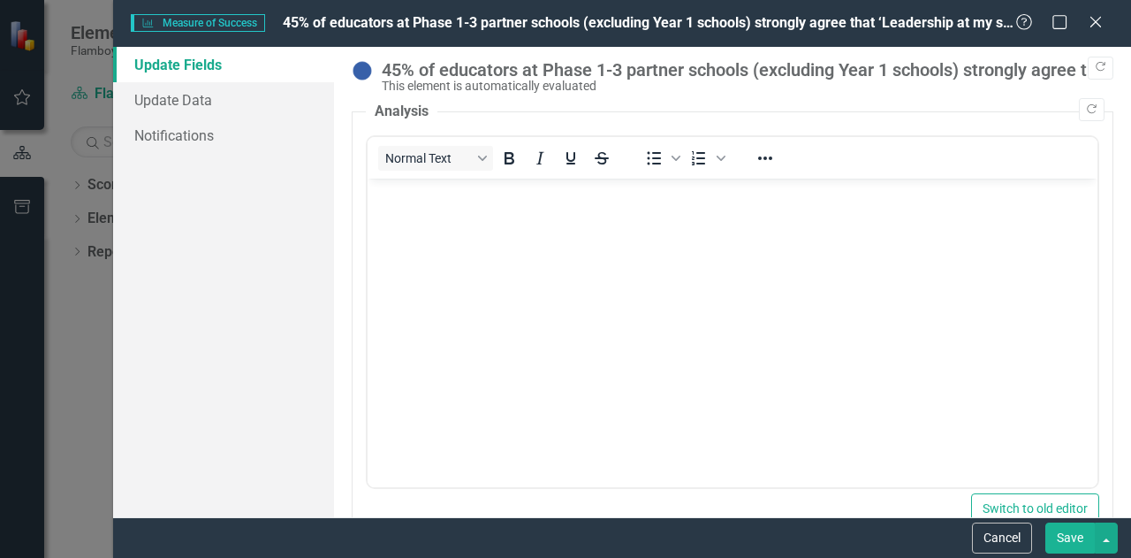
click at [499, 194] on p "Rich Text Area. Press ALT-0 for help." at bounding box center [732, 193] width 721 height 21
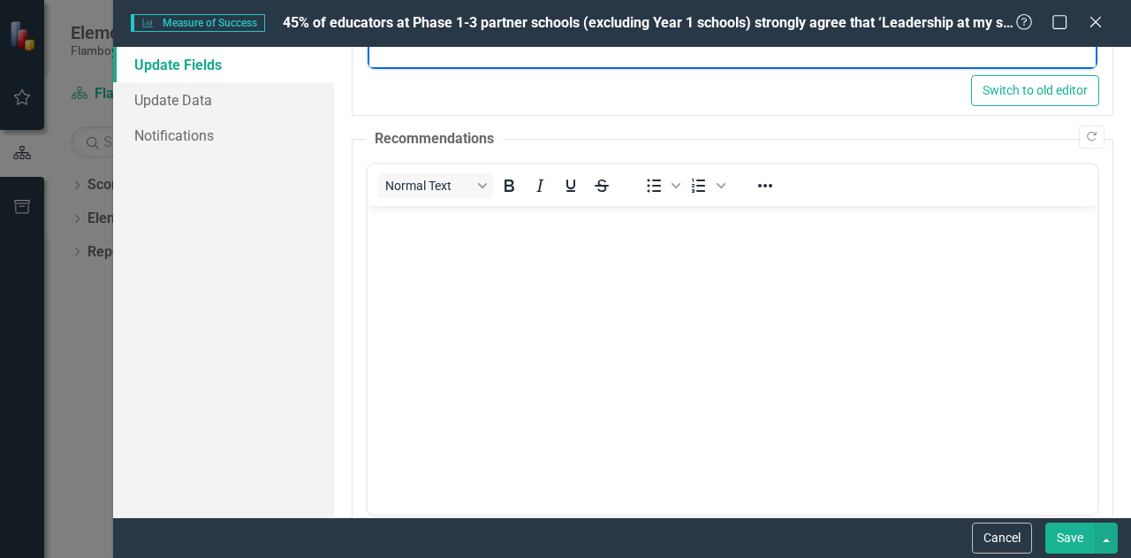
scroll to position [442, 0]
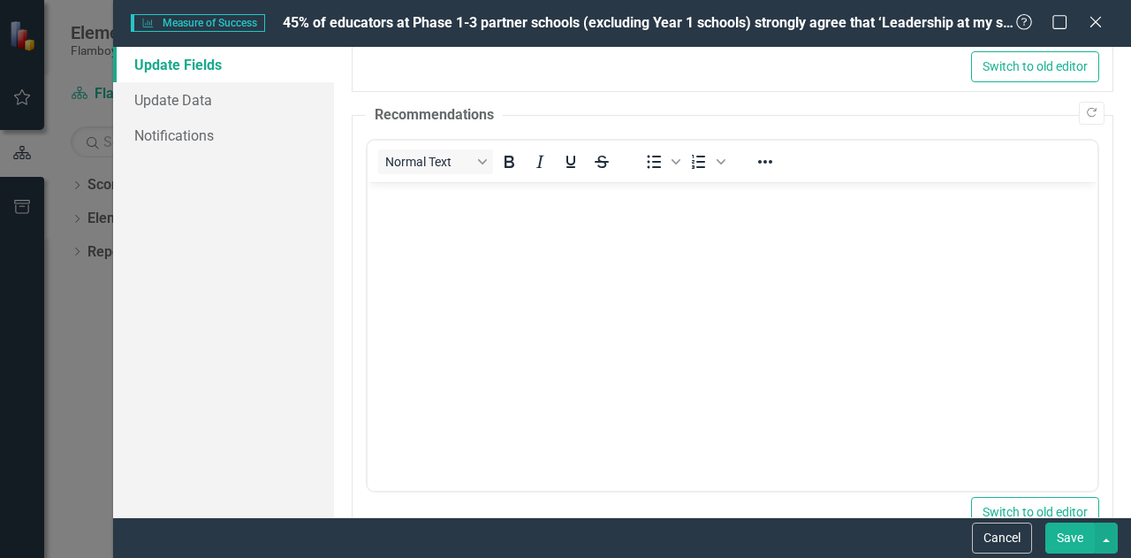
click at [532, 284] on body "Rich Text Area. Press ALT-0 for help." at bounding box center [733, 313] width 730 height 265
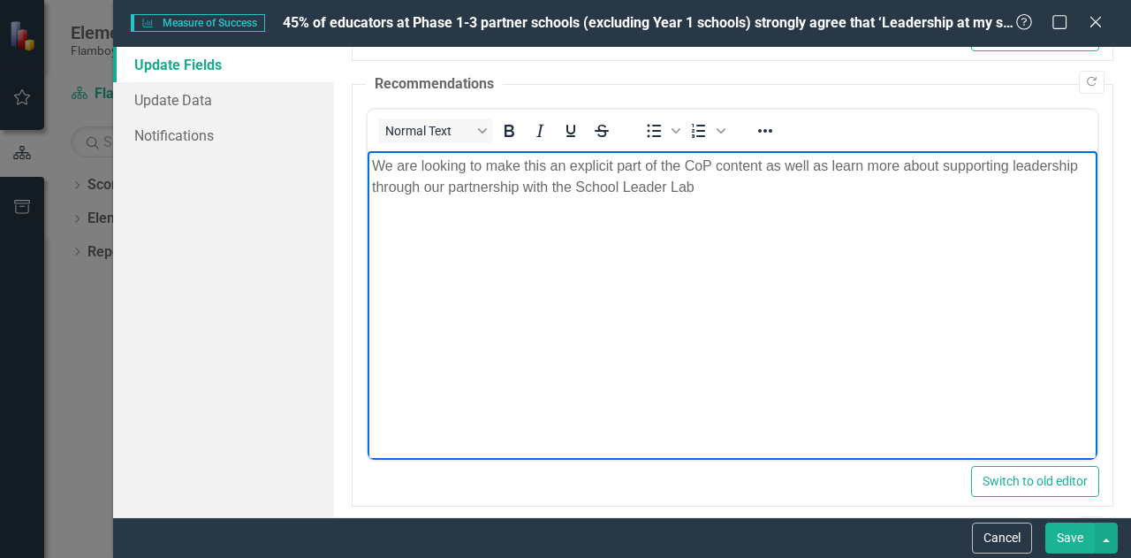
scroll to position [544, 0]
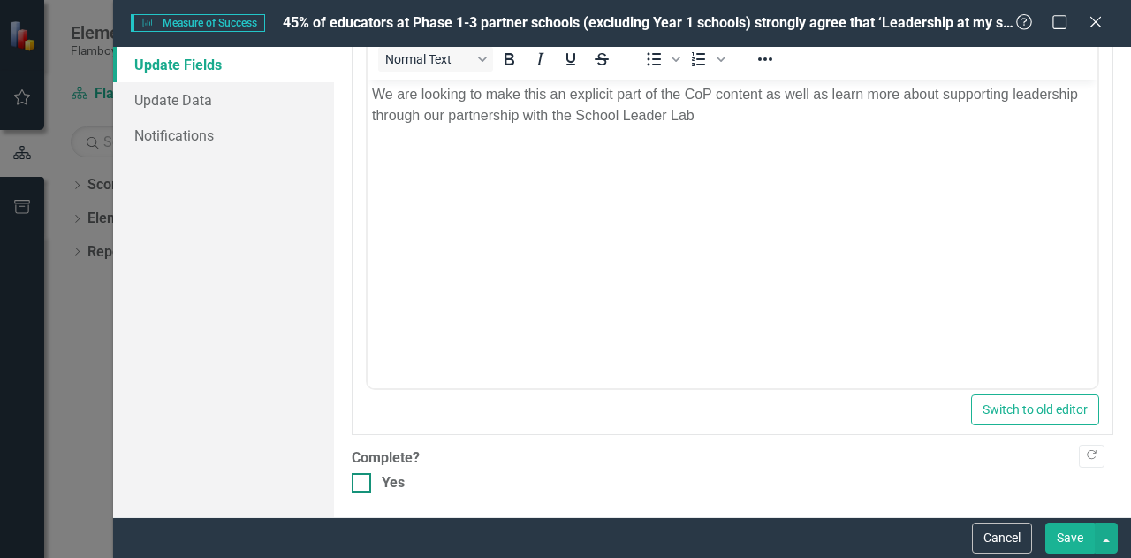
click at [362, 480] on input "Yes" at bounding box center [357, 478] width 11 height 11
checkbox input "true"
click at [1082, 554] on div "Cancel Save" at bounding box center [622, 537] width 1018 height 41
click at [1080, 548] on button "Save" at bounding box center [1069, 537] width 49 height 31
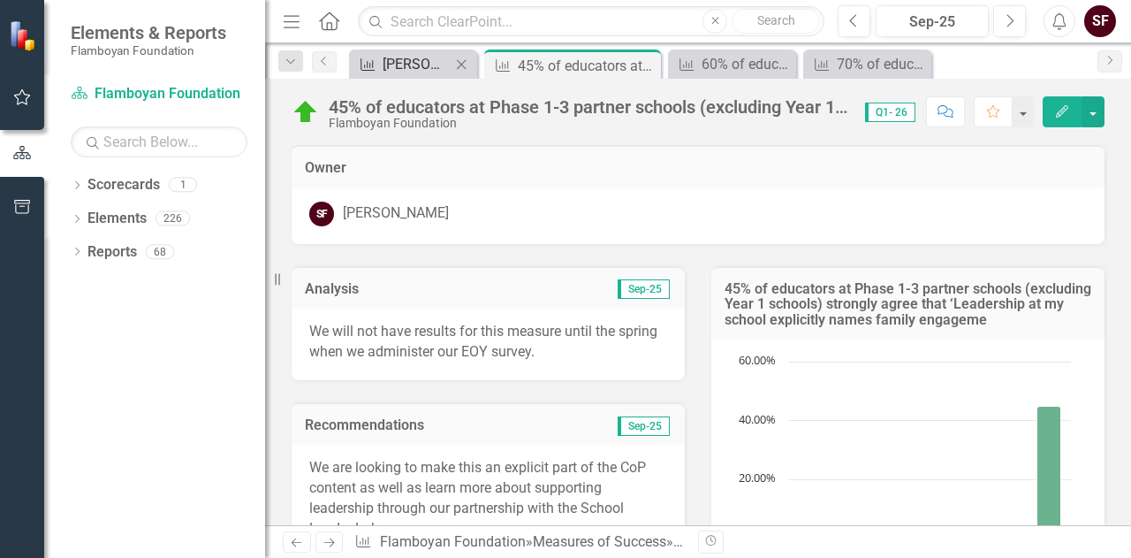
click at [392, 67] on div "[PERSON_NAME] FY26 MOS Report" at bounding box center [417, 64] width 68 height 22
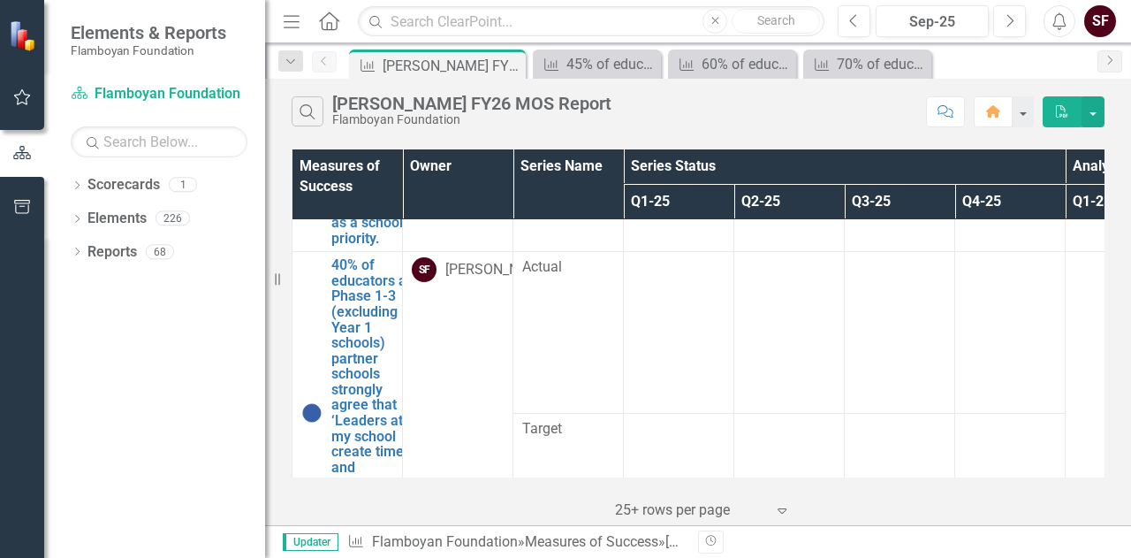
scroll to position [1076, 0]
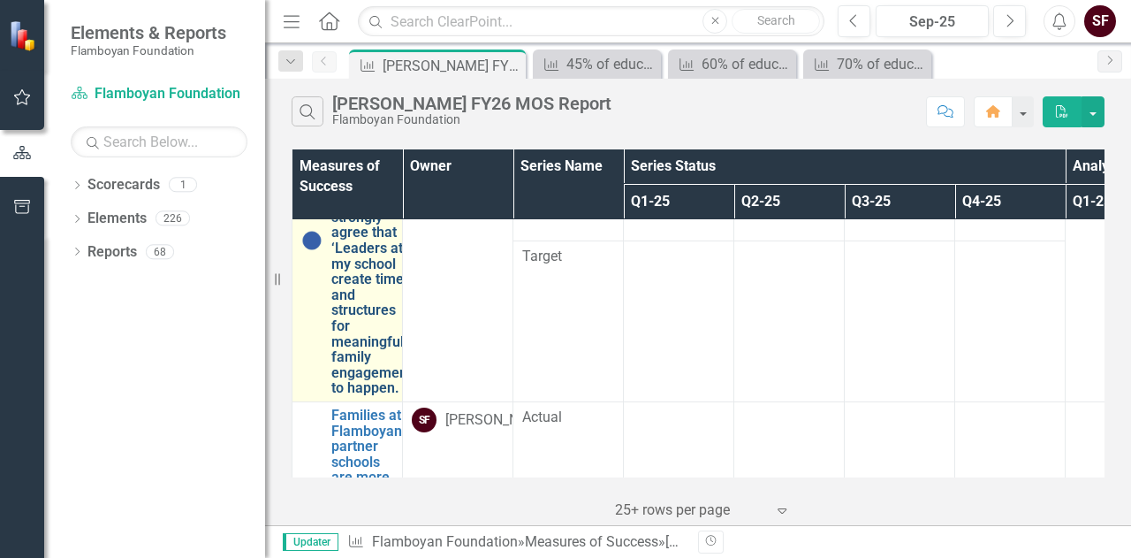
click at [369, 261] on link "40% of educators at Phase 1-3 (excluding Year 1 schools) partner schools strong…" at bounding box center [371, 240] width 80 height 311
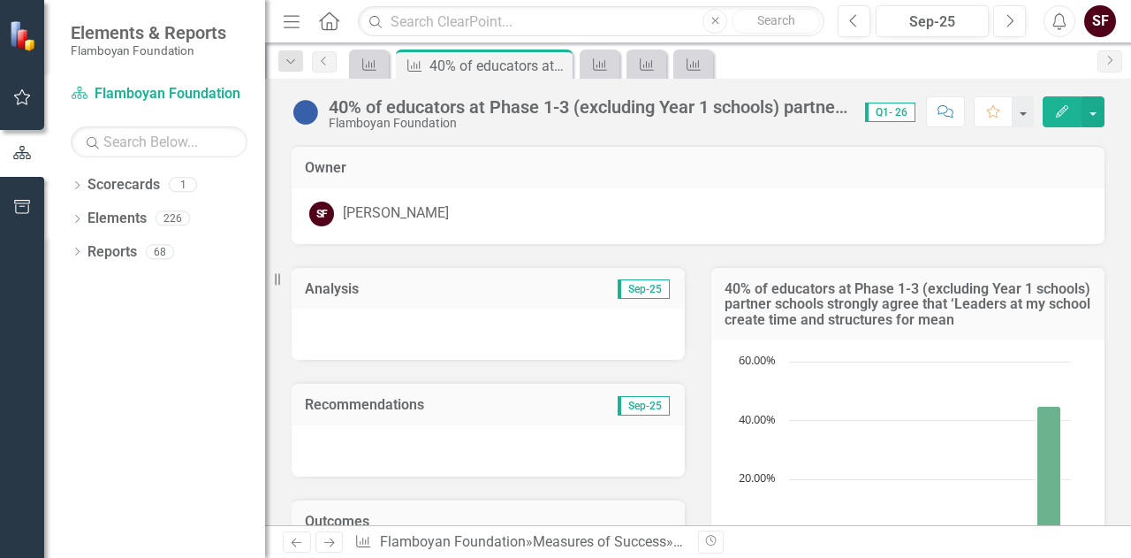
click at [1071, 114] on button "Edit" at bounding box center [1062, 111] width 39 height 31
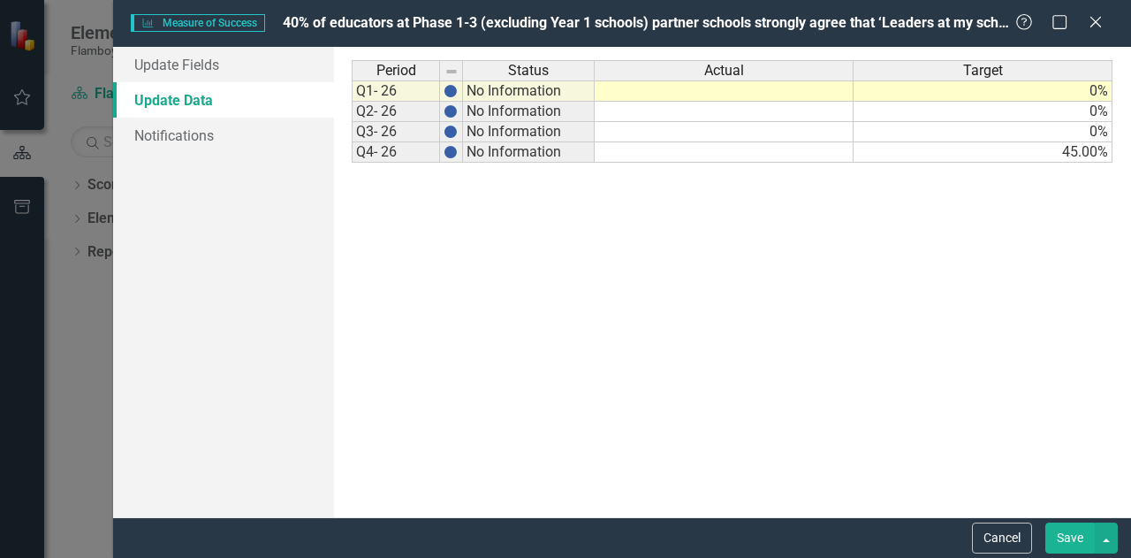
click at [786, 95] on td at bounding box center [724, 90] width 259 height 21
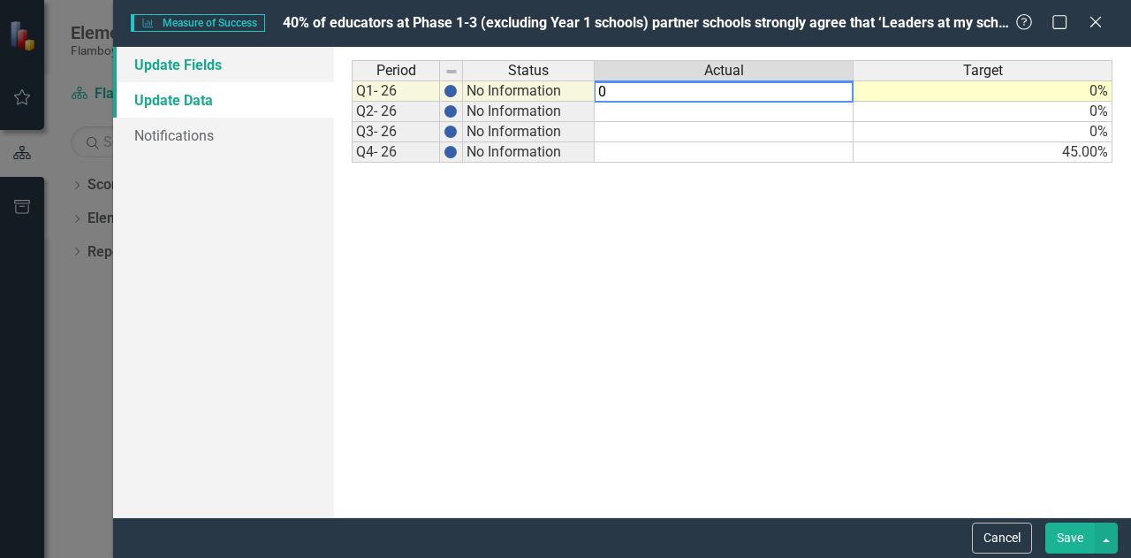
type textarea "0"
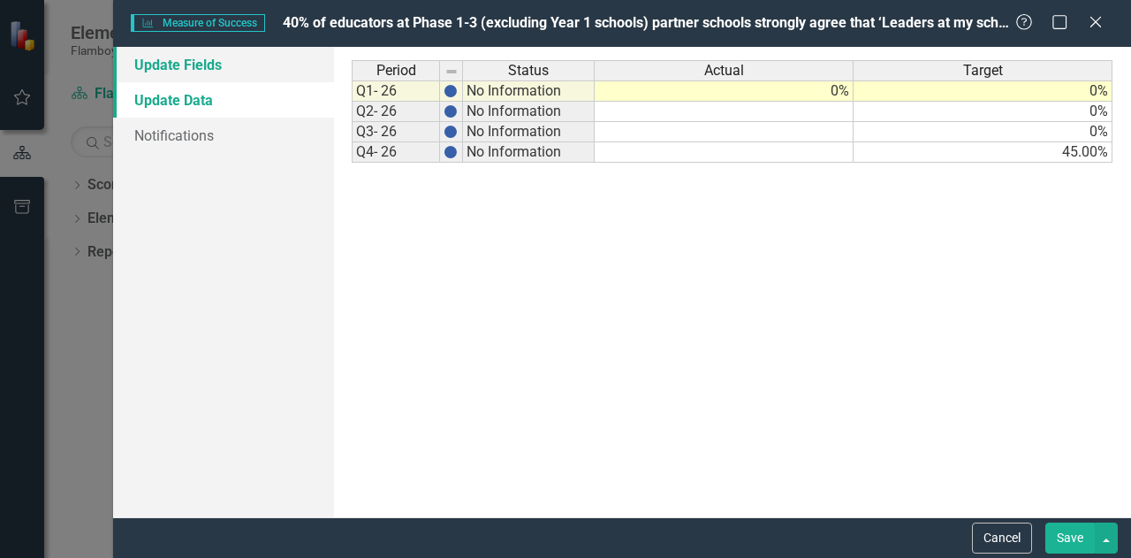
click at [191, 63] on link "Update Fields" at bounding box center [223, 64] width 221 height 35
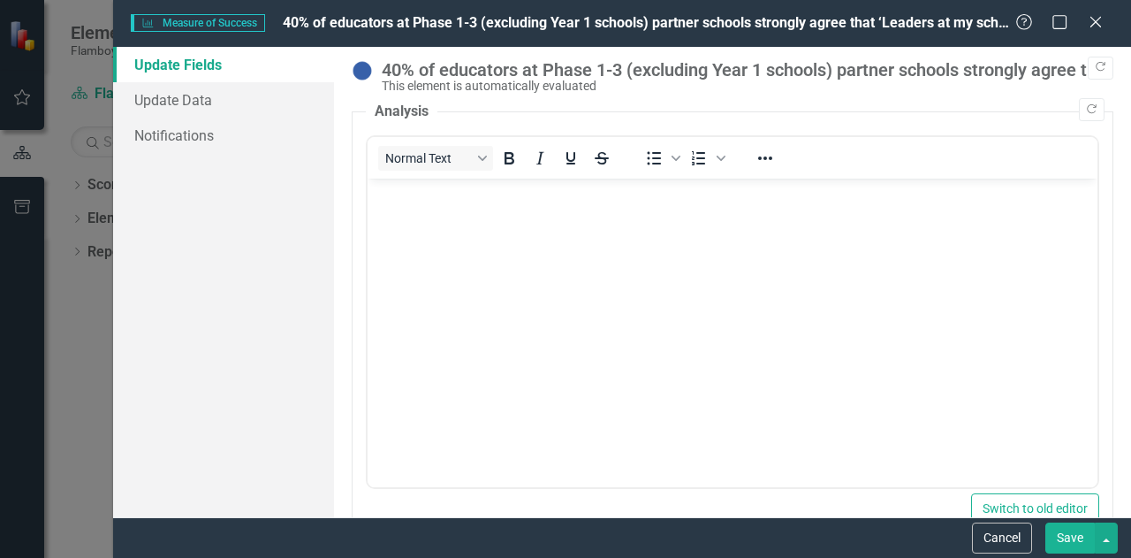
click at [619, 261] on body "Rich Text Area. Press ALT-0 for help." at bounding box center [733, 310] width 730 height 265
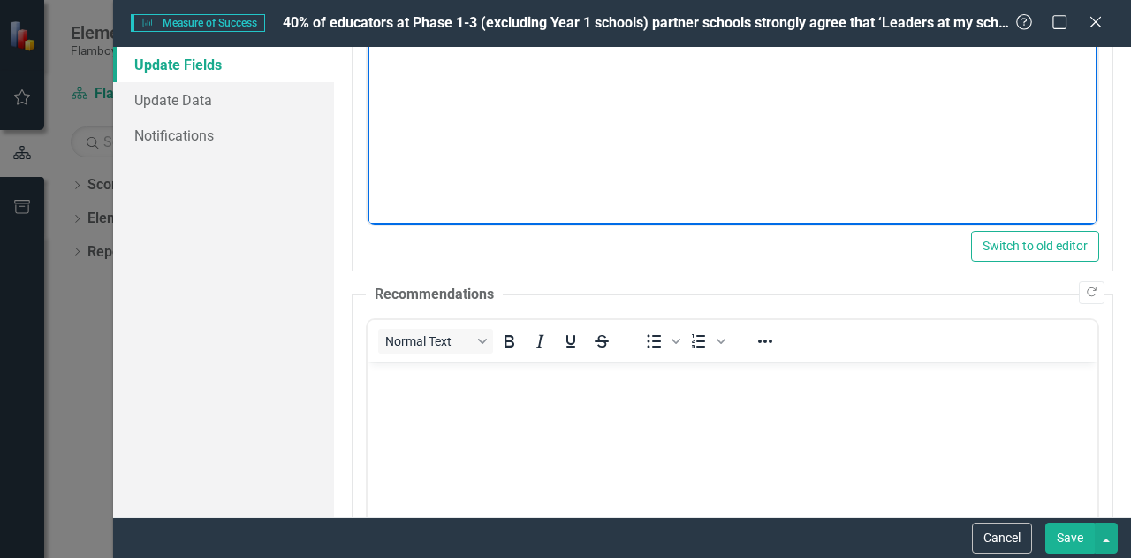
scroll to position [265, 0]
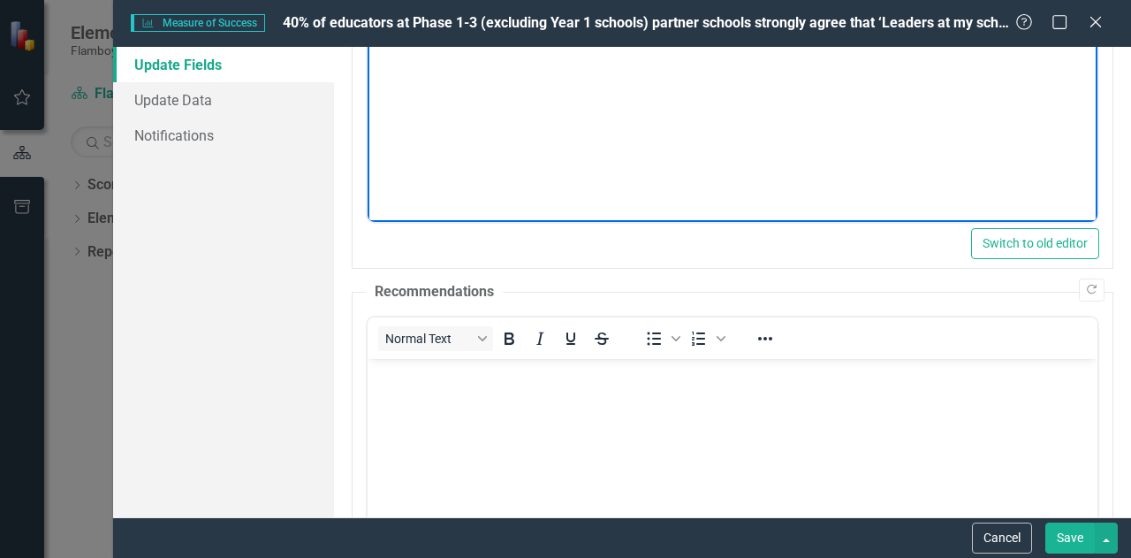
click at [449, 423] on body "Rich Text Area. Press ALT-0 for help." at bounding box center [733, 490] width 730 height 265
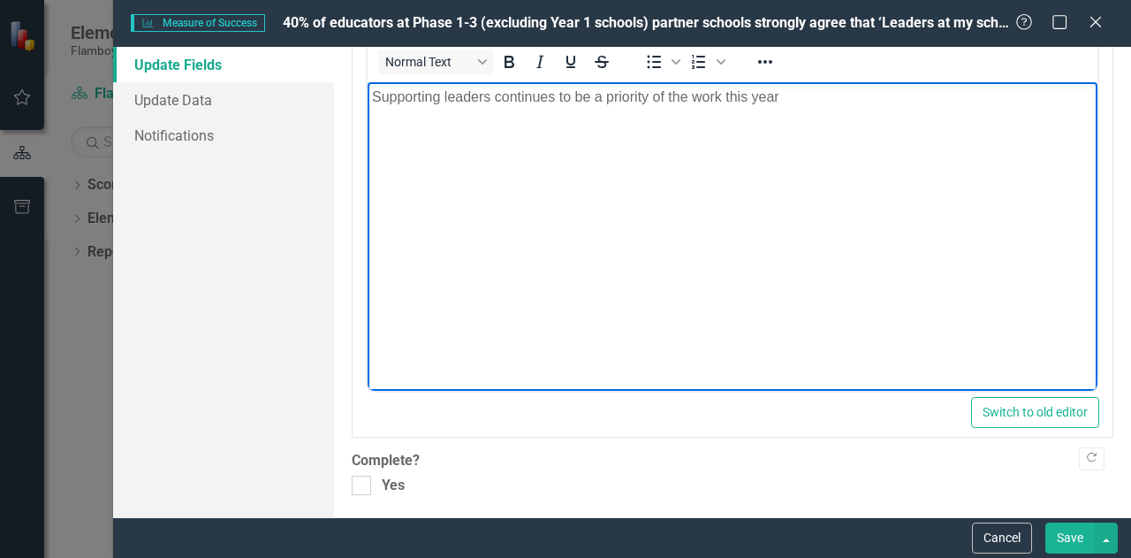
scroll to position [544, 0]
click at [364, 482] on div at bounding box center [361, 482] width 19 height 19
click at [363, 482] on input "Yes" at bounding box center [357, 478] width 11 height 11
checkbox input "true"
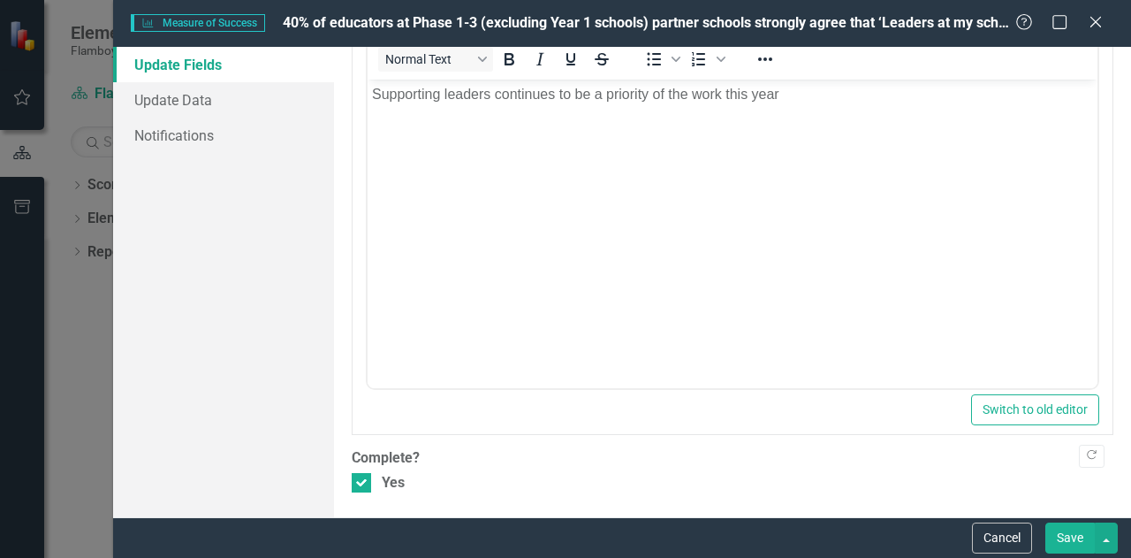
click at [1070, 535] on button "Save" at bounding box center [1069, 537] width 49 height 31
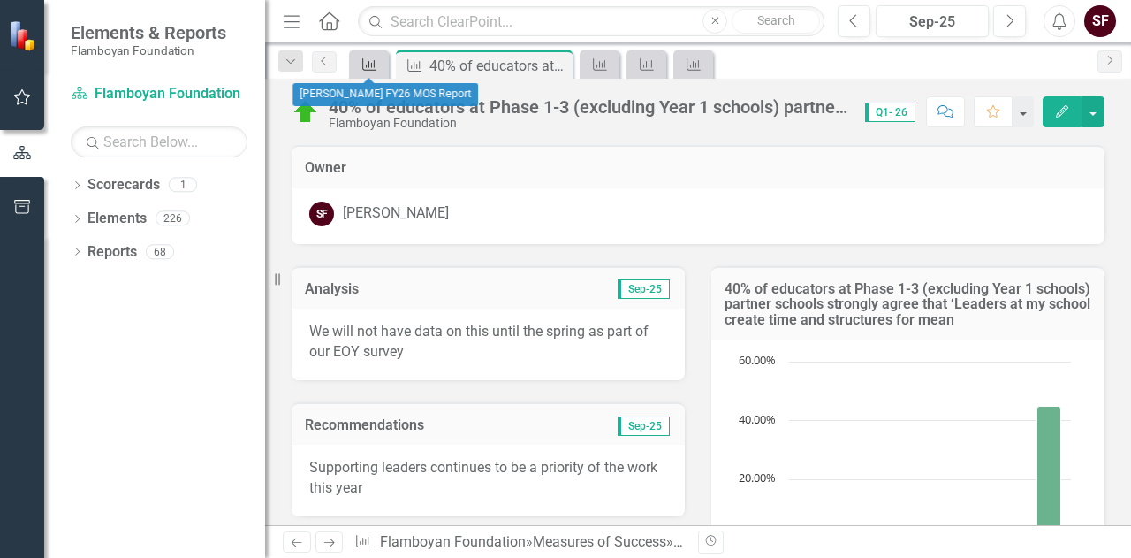
click at [368, 61] on icon at bounding box center [369, 64] width 14 height 12
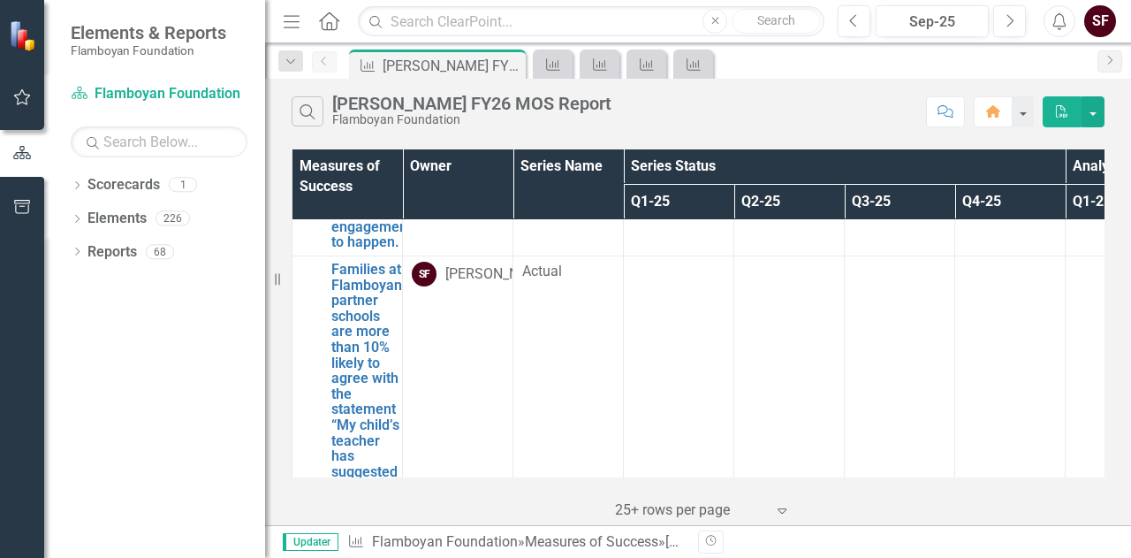
scroll to position [1237, 0]
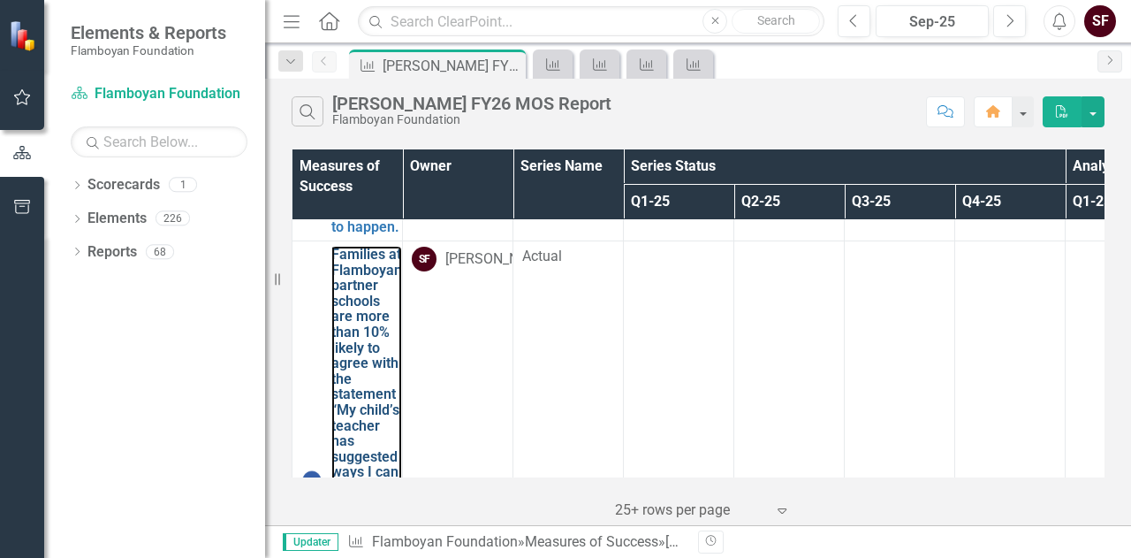
click at [383, 358] on link "Families at Flamboyan partner schools are more than 10% likely to agree with th…" at bounding box center [366, 480] width 71 height 467
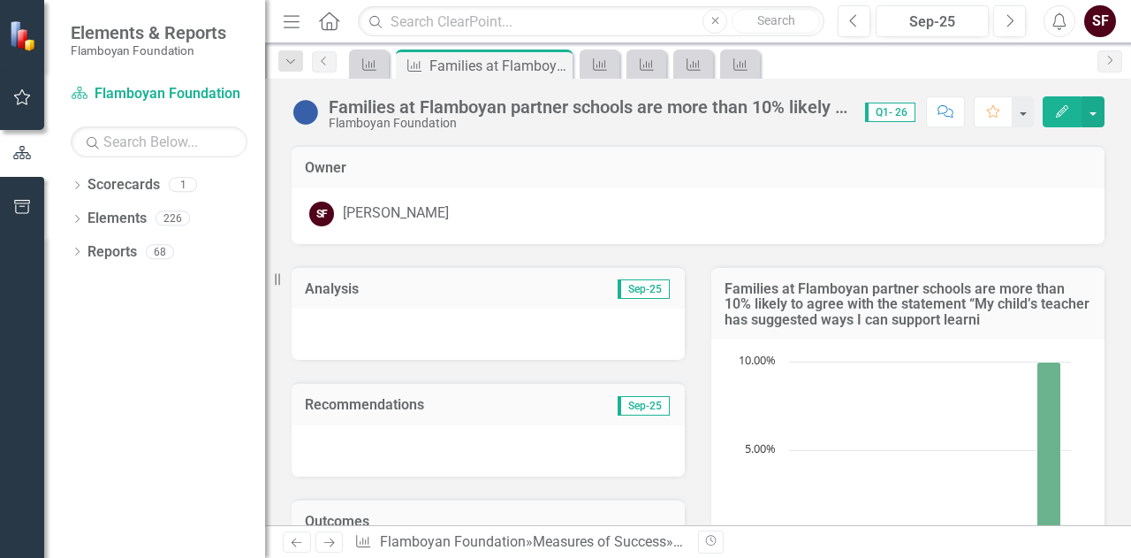
click at [1053, 114] on button "Edit" at bounding box center [1062, 111] width 39 height 31
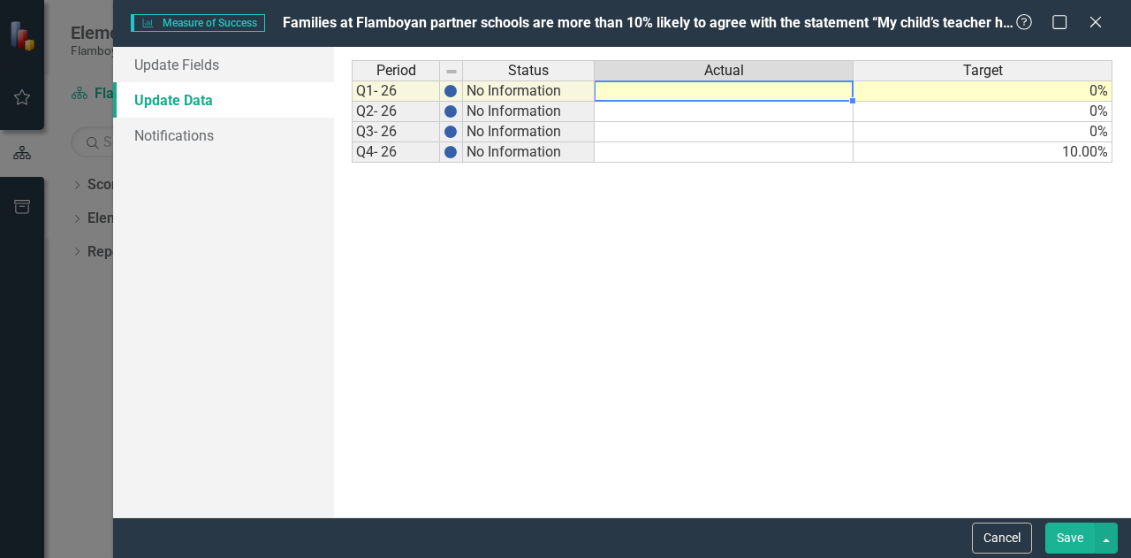
click at [658, 92] on td at bounding box center [724, 90] width 259 height 21
type textarea "0"
click at [202, 63] on link "Update Fields" at bounding box center [223, 64] width 221 height 35
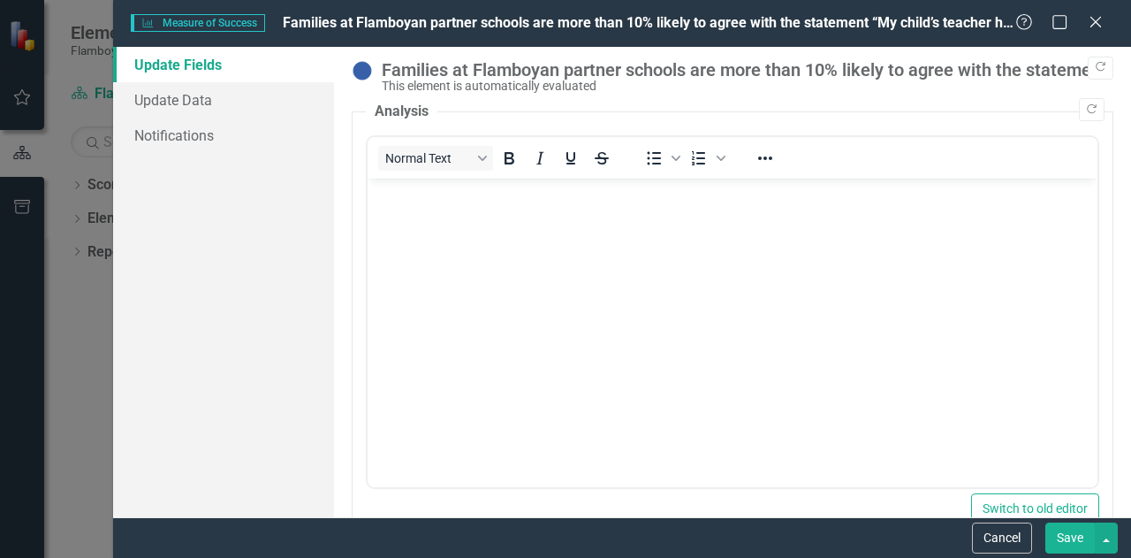
click at [508, 294] on body "Rich Text Area. Press ALT-0 for help." at bounding box center [733, 310] width 730 height 265
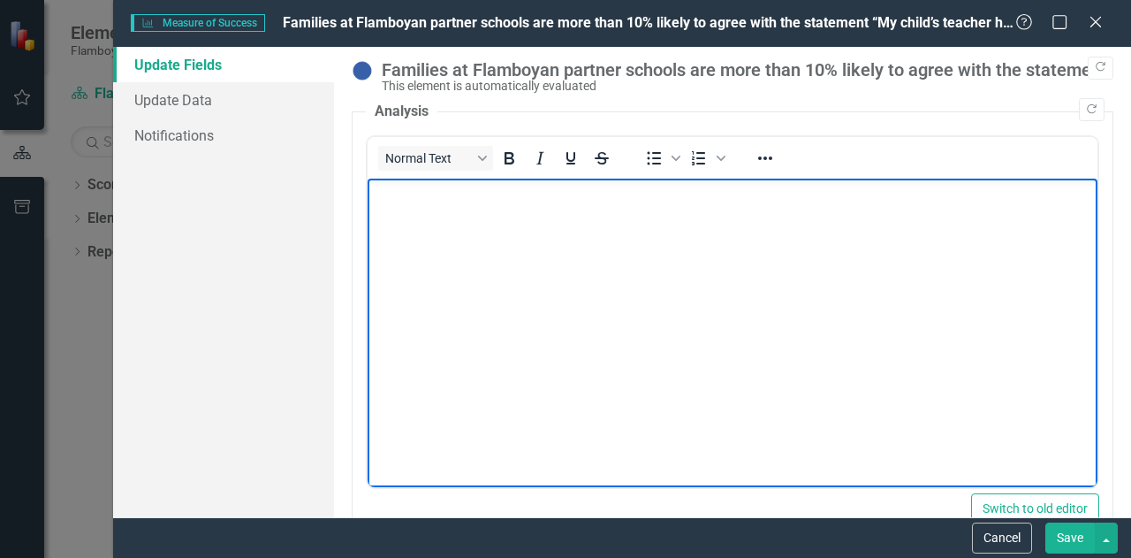
click at [575, 310] on body "Rich Text Area. Press ALT-0 for help." at bounding box center [733, 310] width 730 height 265
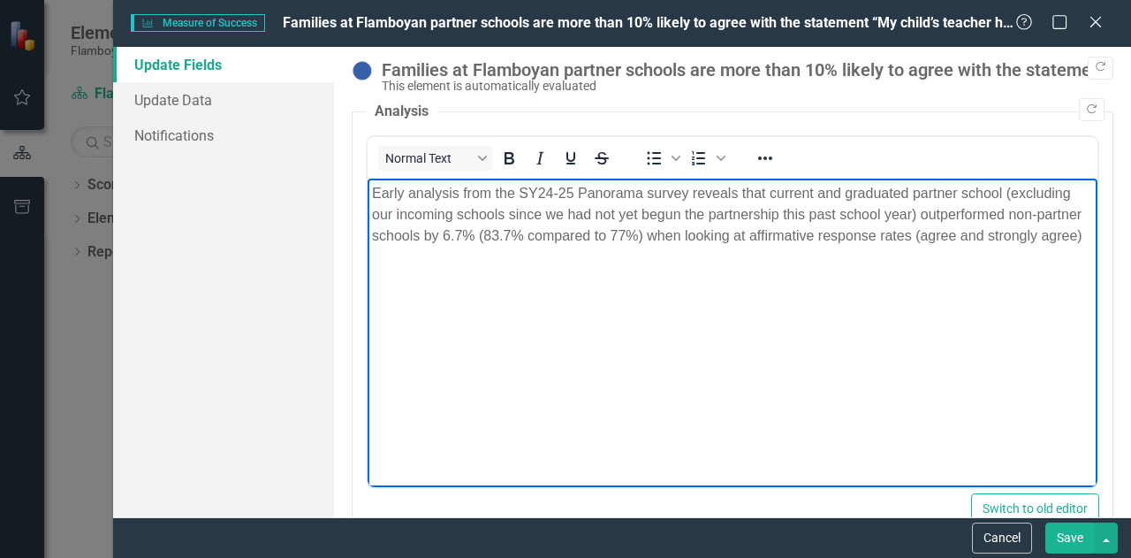
click at [1034, 236] on p "Early analysis from the SY24-25 Panorama survey reveals that current and gradua…" at bounding box center [732, 215] width 721 height 64
click at [694, 247] on p "Early analysis from the SY24-25 Panorama survey reveals that current and gradua…" at bounding box center [732, 215] width 721 height 64
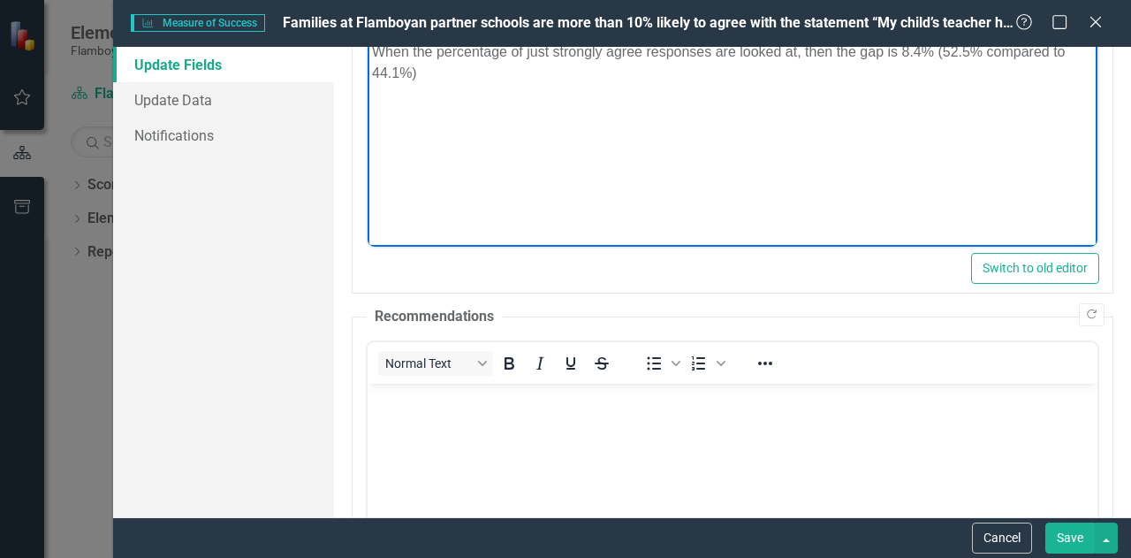
scroll to position [353, 0]
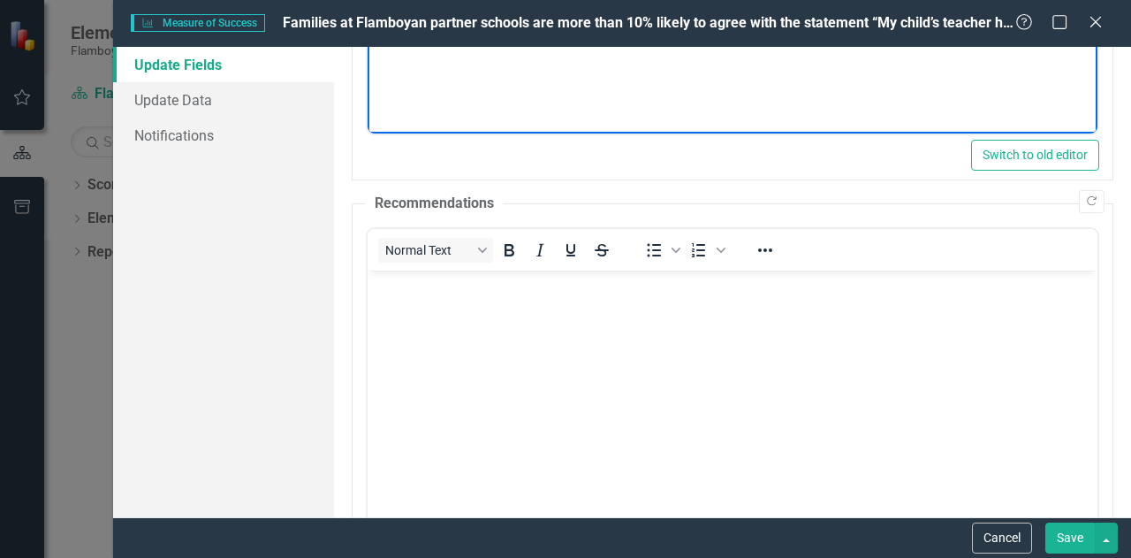
click at [616, 332] on body "Rich Text Area. Press ALT-0 for help." at bounding box center [733, 401] width 730 height 265
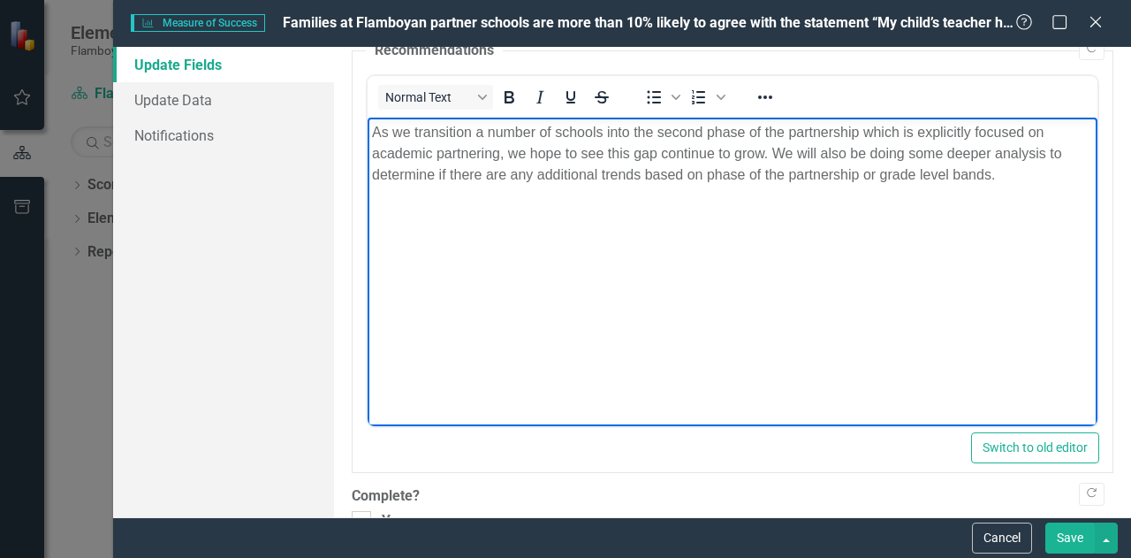
scroll to position [544, 0]
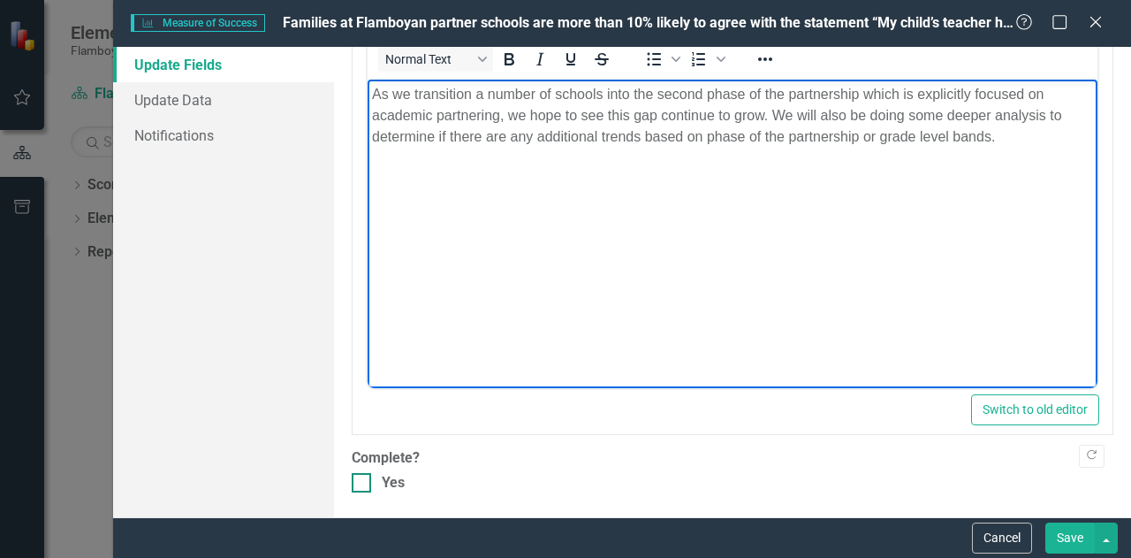
click at [371, 474] on div "Yes" at bounding box center [733, 483] width 762 height 20
click at [363, 474] on input "Yes" at bounding box center [357, 478] width 11 height 11
checkbox input "true"
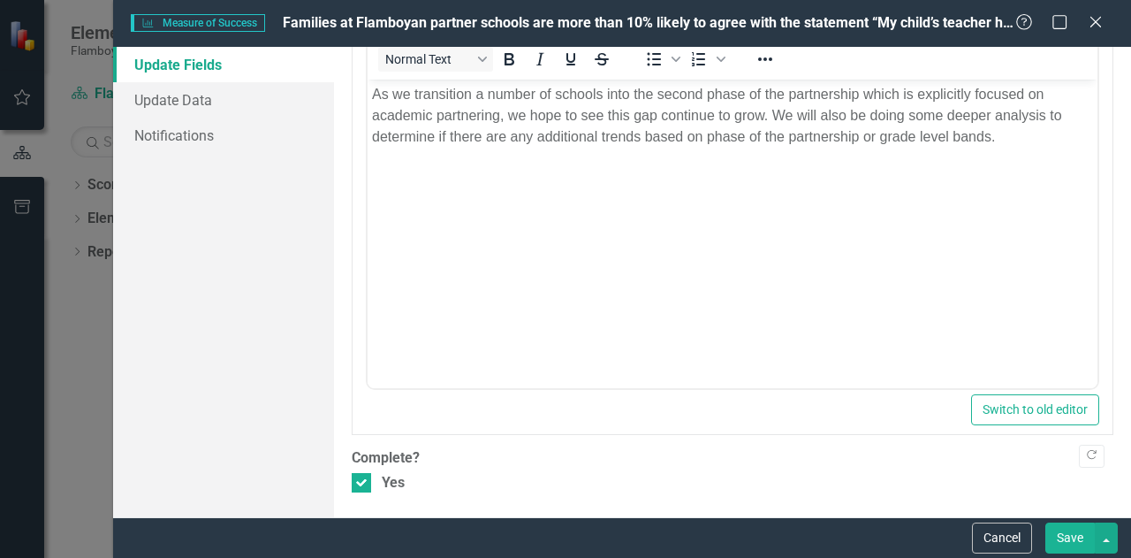
click at [1075, 533] on button "Save" at bounding box center [1069, 537] width 49 height 31
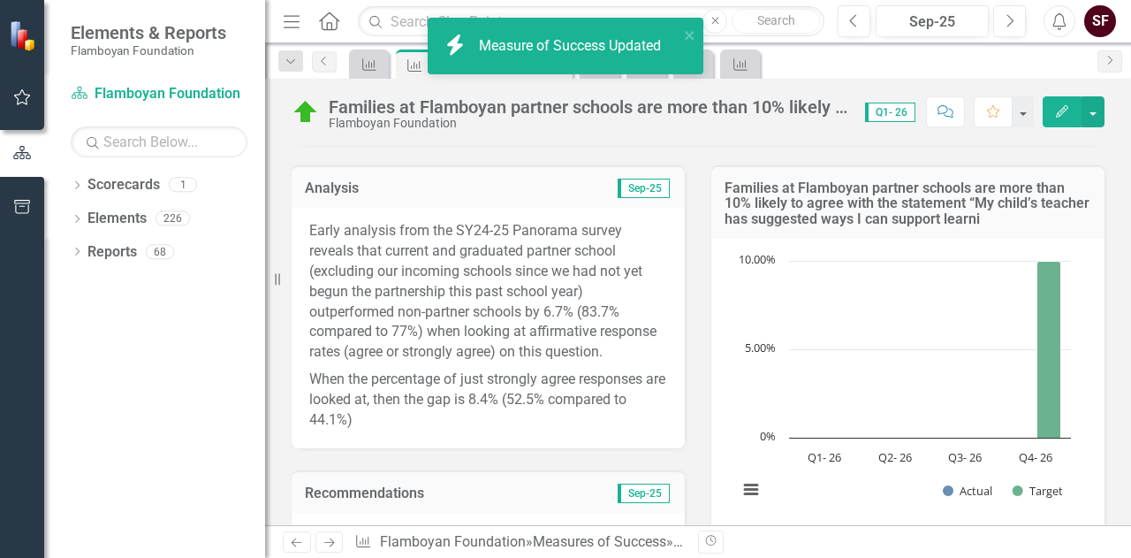
scroll to position [177, 0]
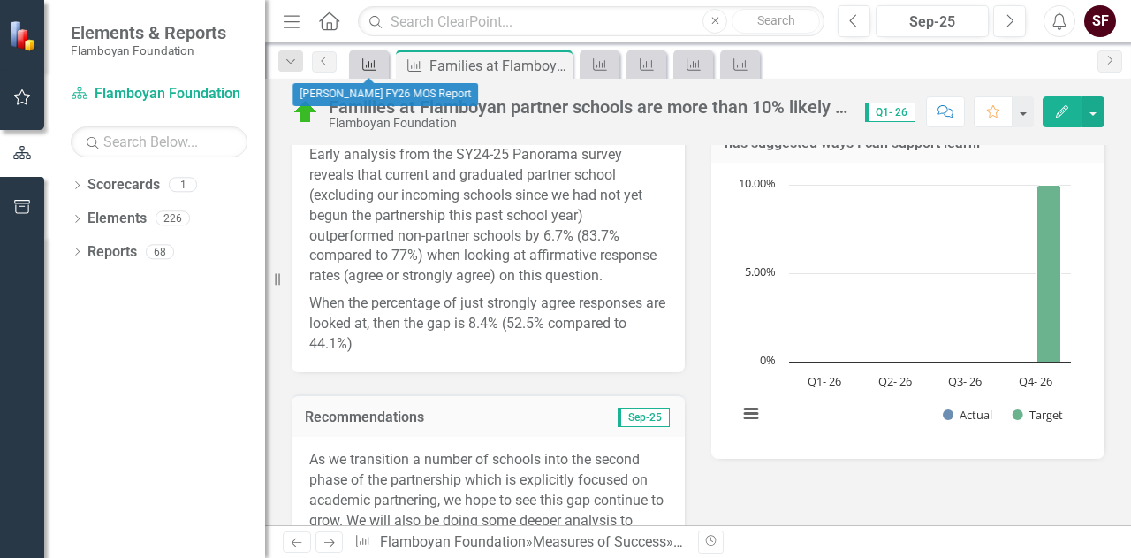
click at [367, 64] on icon "Measure of Success" at bounding box center [369, 64] width 18 height 14
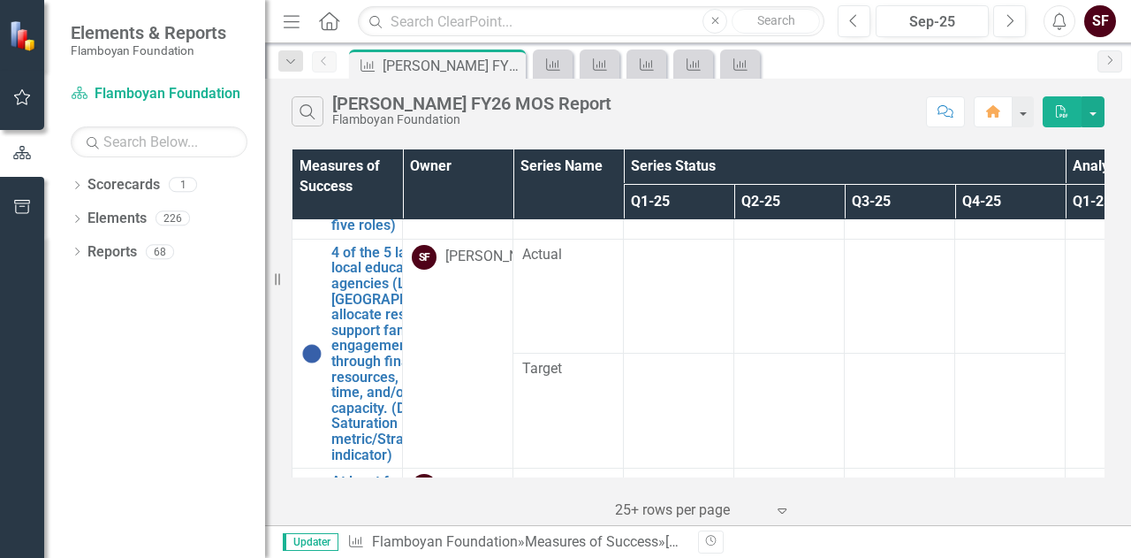
scroll to position [1695, 0]
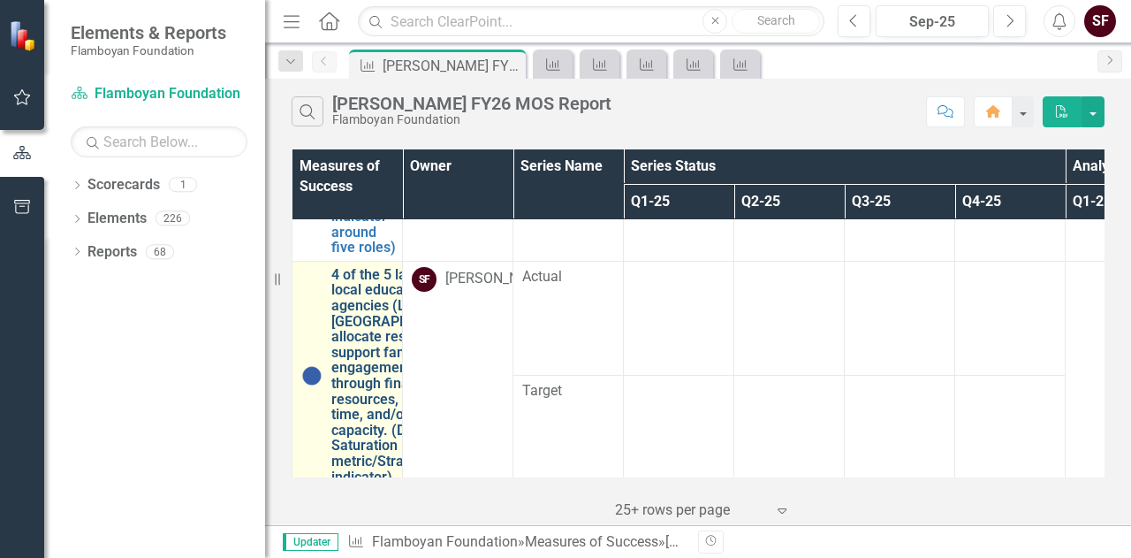
click at [386, 337] on link "4 of the 5 largest local education agencies (LEA) in [GEOGRAPHIC_DATA] allocate…" at bounding box center [399, 375] width 136 height 217
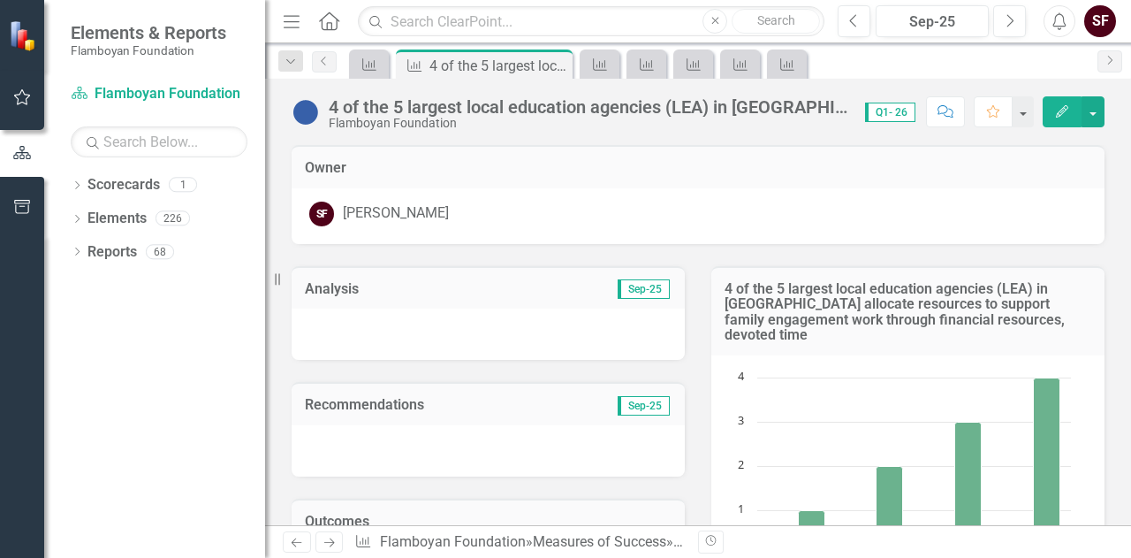
click at [1067, 110] on icon "Edit" at bounding box center [1062, 111] width 16 height 12
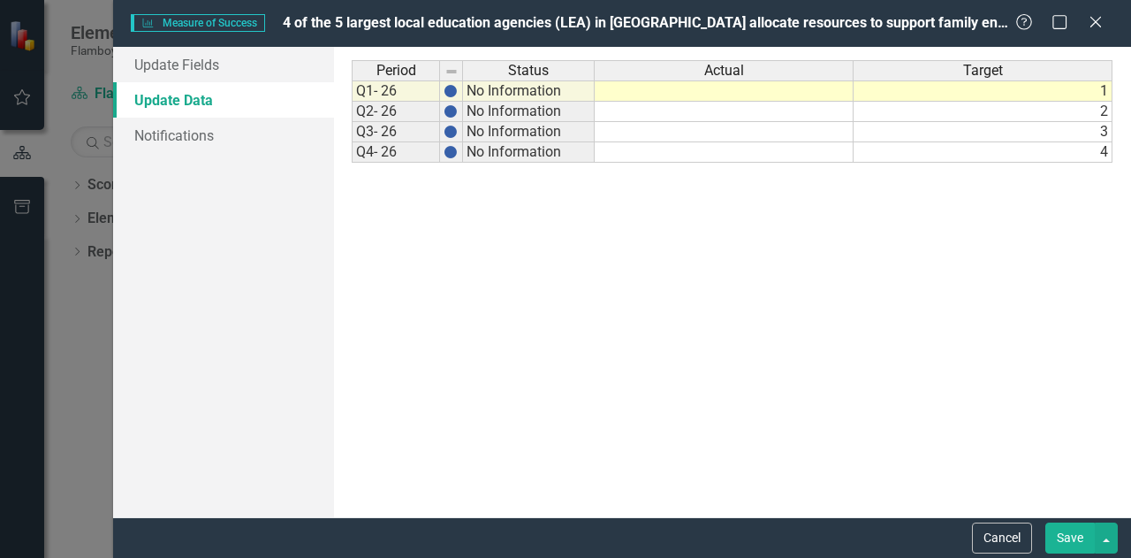
click at [803, 91] on td at bounding box center [724, 90] width 259 height 21
